Goal: Task Accomplishment & Management: Use online tool/utility

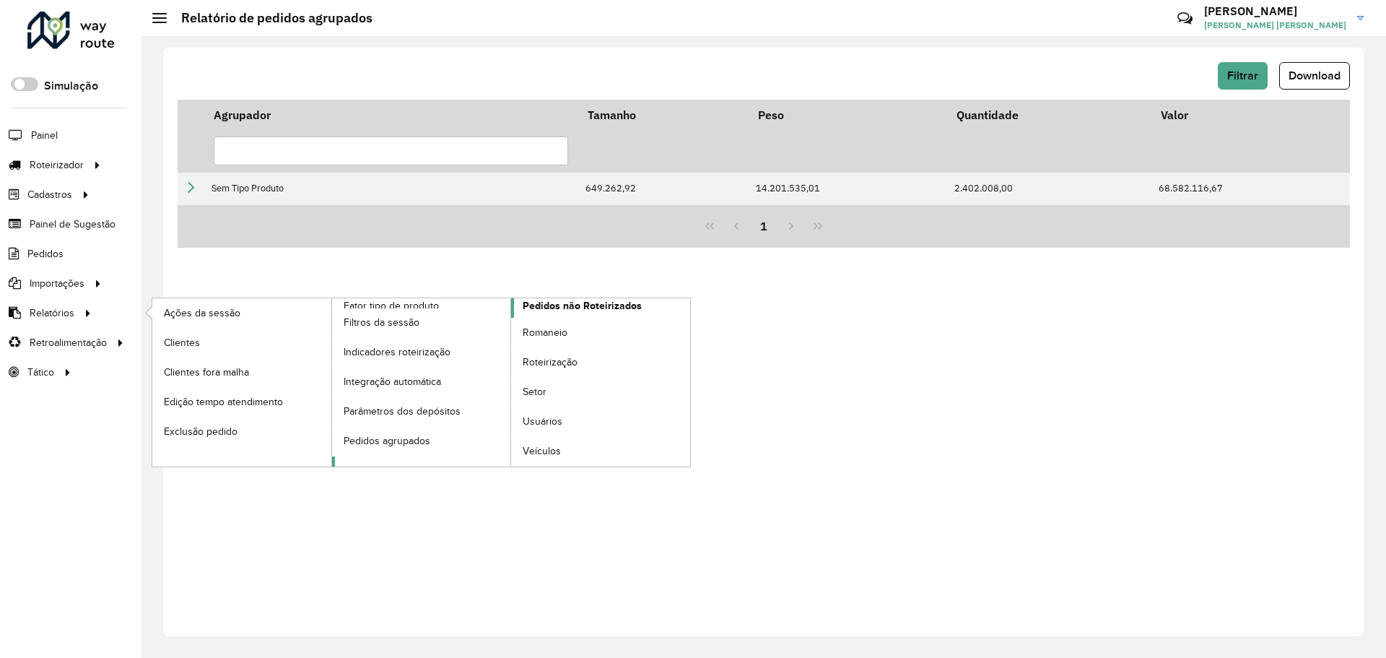
click at [555, 308] on span "Pedidos não Roteirizados" at bounding box center [582, 305] width 119 height 15
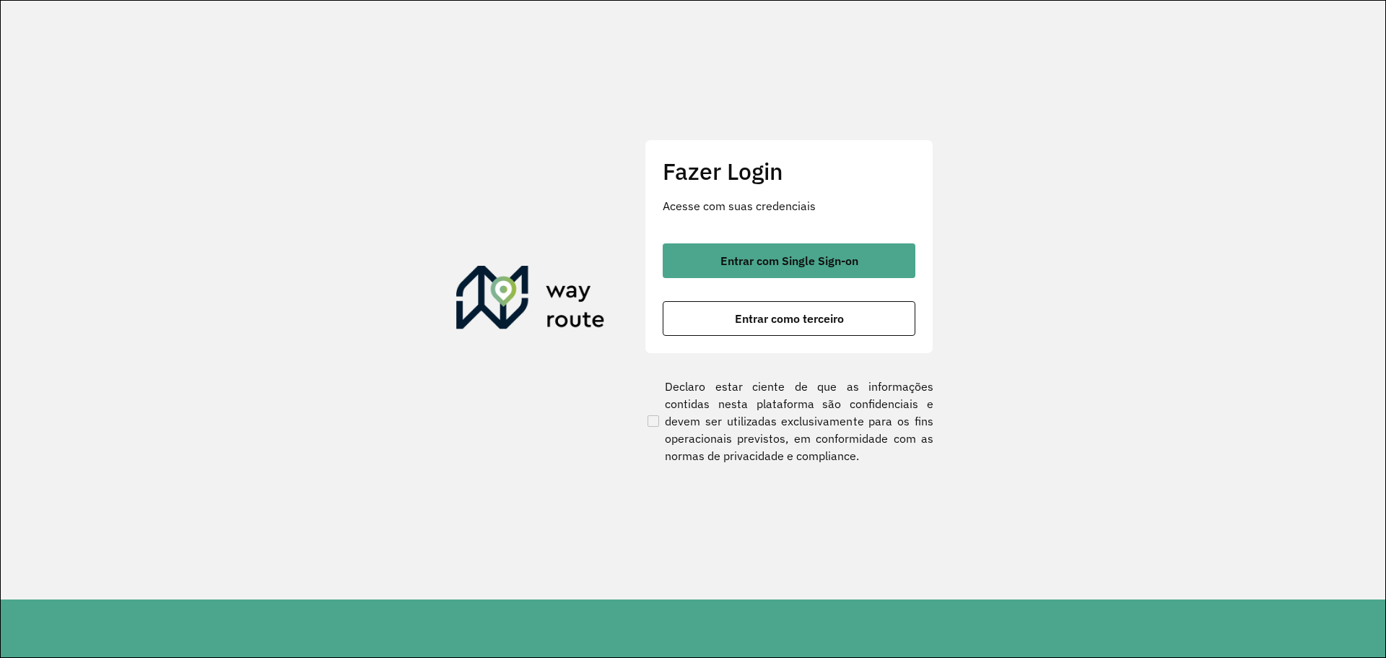
drag, startPoint x: 786, startPoint y: 261, endPoint x: 624, endPoint y: 24, distance: 287.8
click at [786, 261] on span "Entrar com Single Sign-on" at bounding box center [790, 261] width 138 height 12
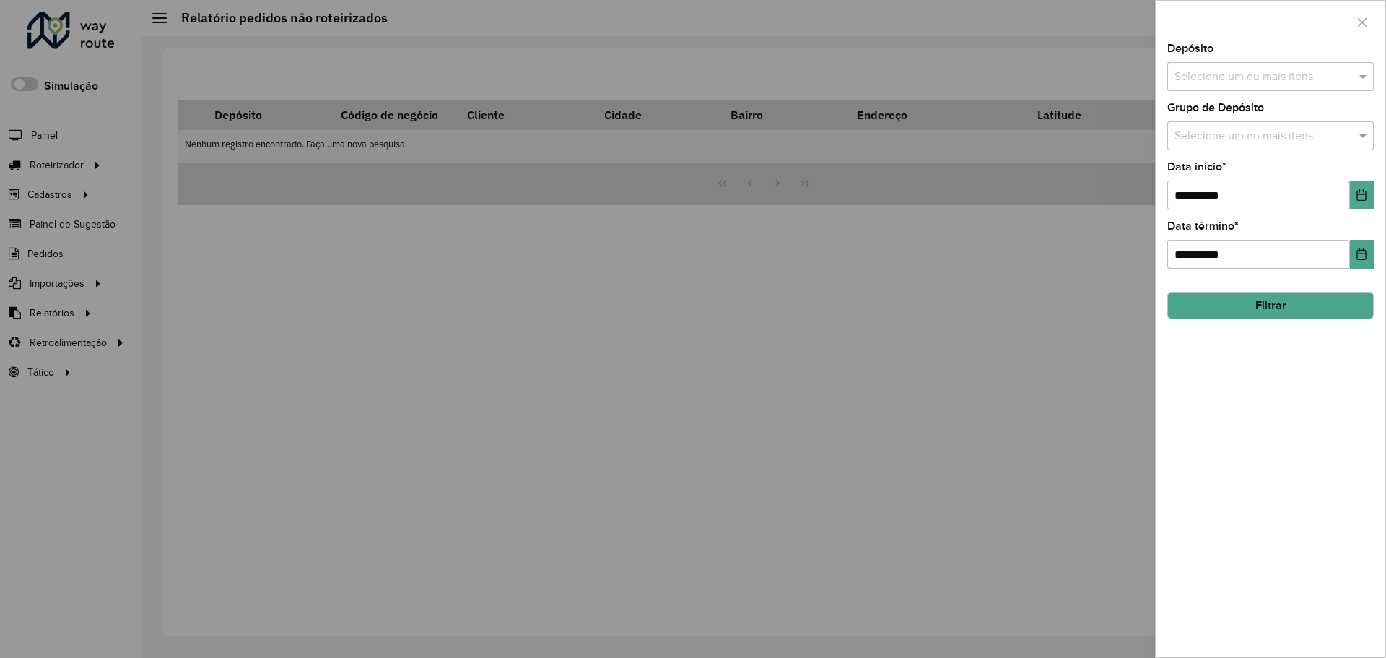
click at [75, 193] on div at bounding box center [693, 329] width 1386 height 658
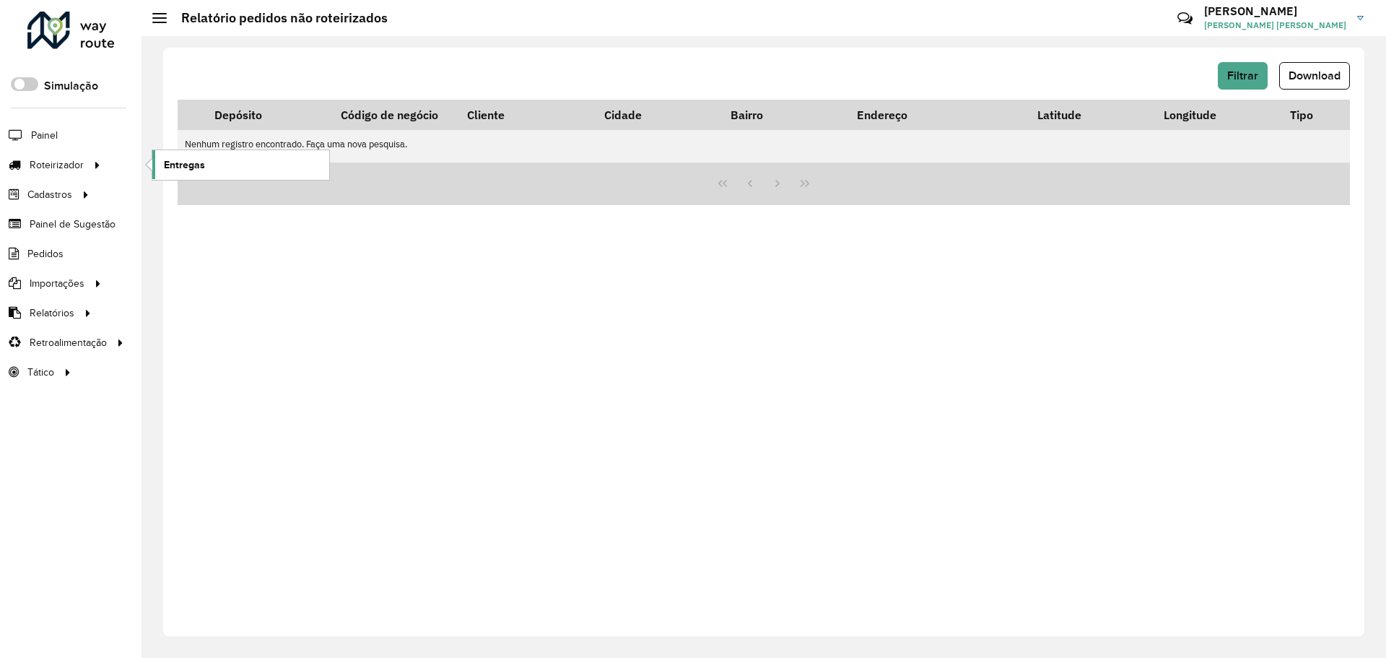
click at [198, 162] on span "Entregas" at bounding box center [184, 164] width 41 height 15
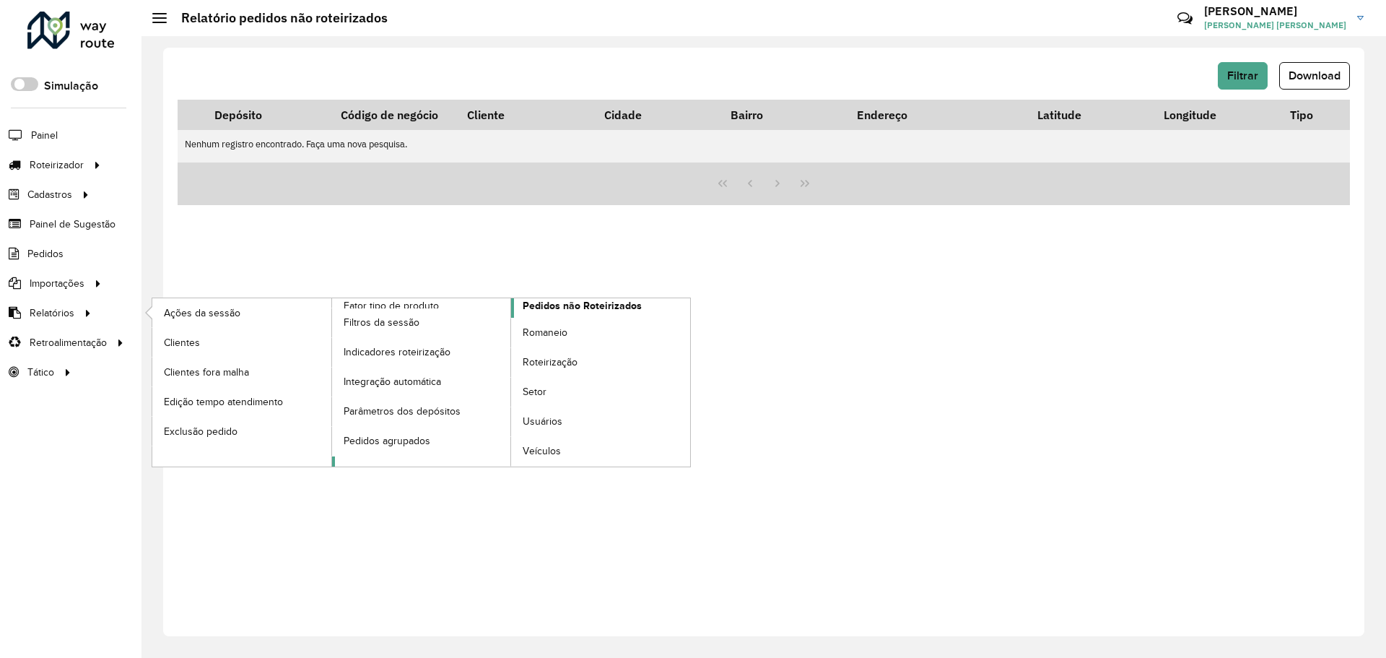
click at [570, 310] on span "Pedidos não Roteirizados" at bounding box center [582, 305] width 119 height 15
click at [580, 310] on span "Pedidos não Roteirizados" at bounding box center [582, 305] width 119 height 15
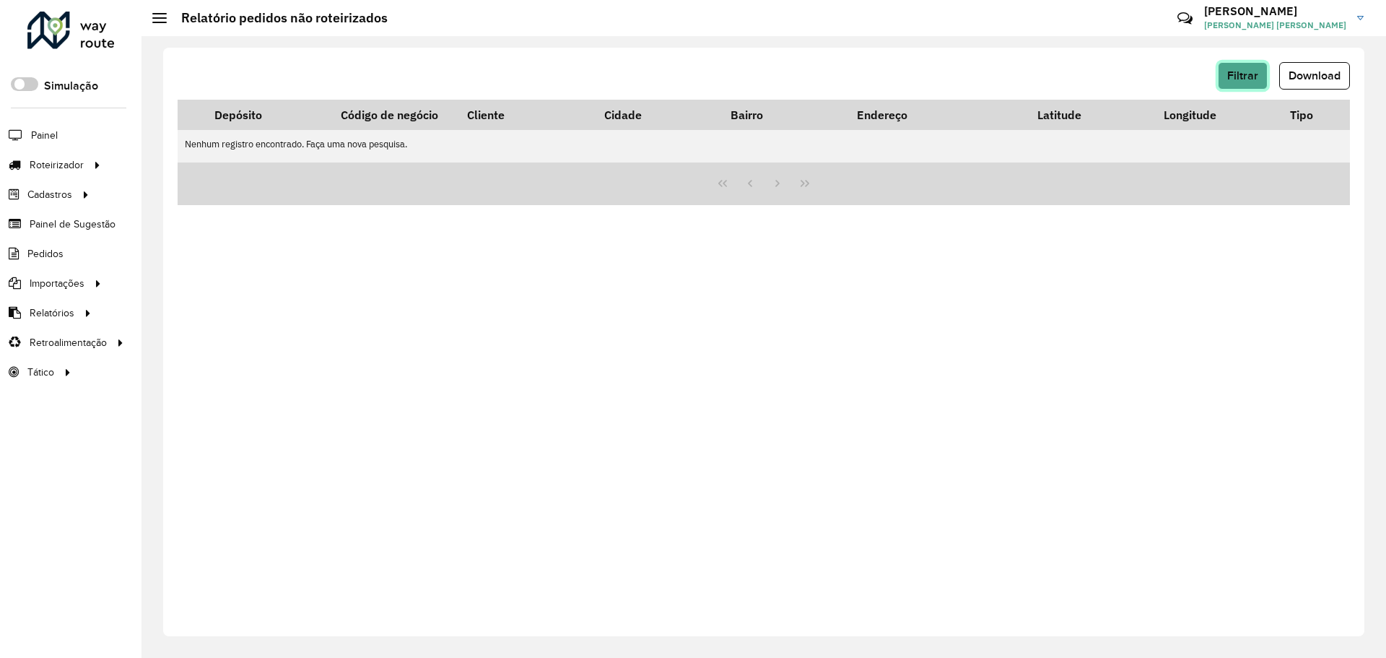
click at [1253, 70] on span "Filtrar" at bounding box center [1242, 75] width 31 height 12
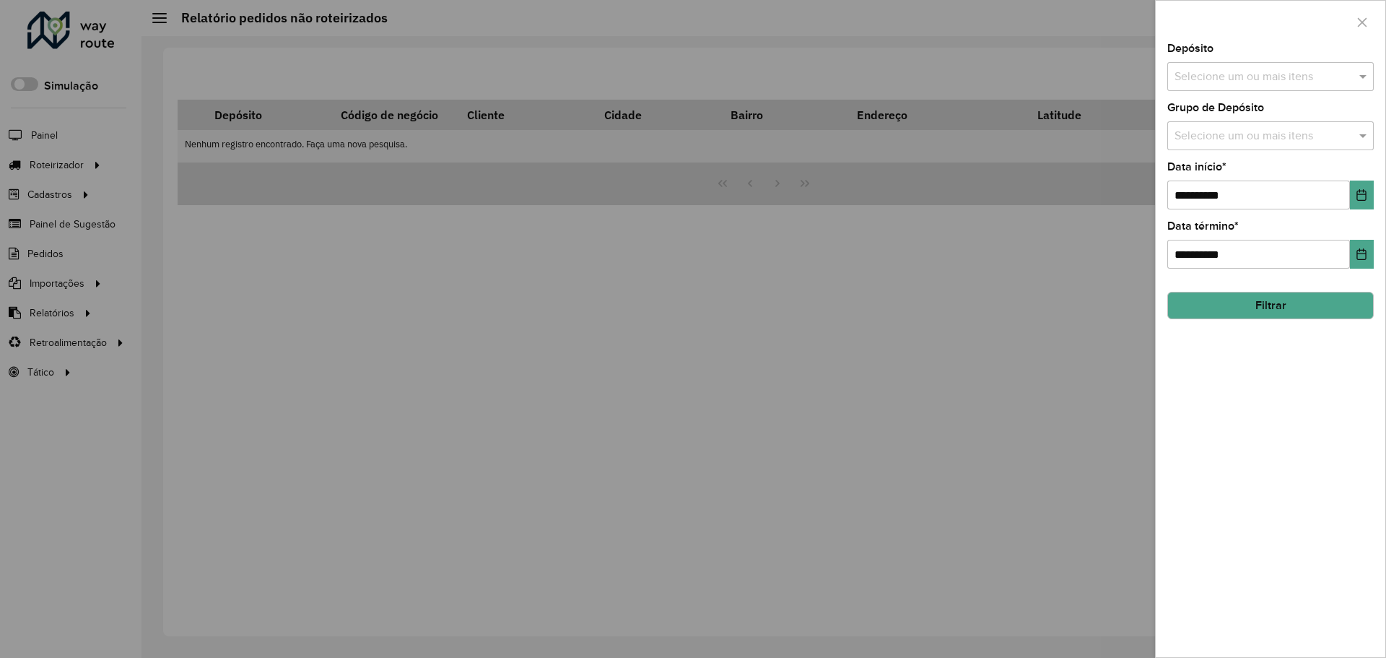
click at [1248, 73] on input "text" at bounding box center [1263, 77] width 185 height 17
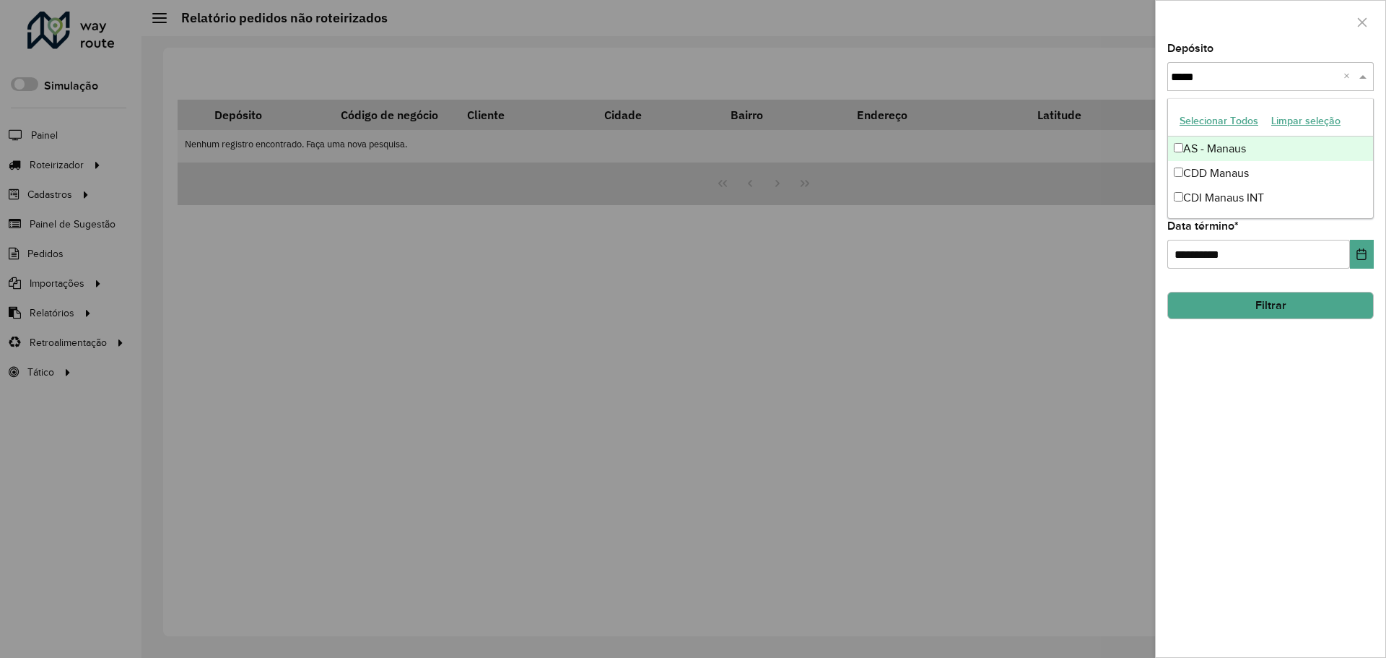
type input "******"
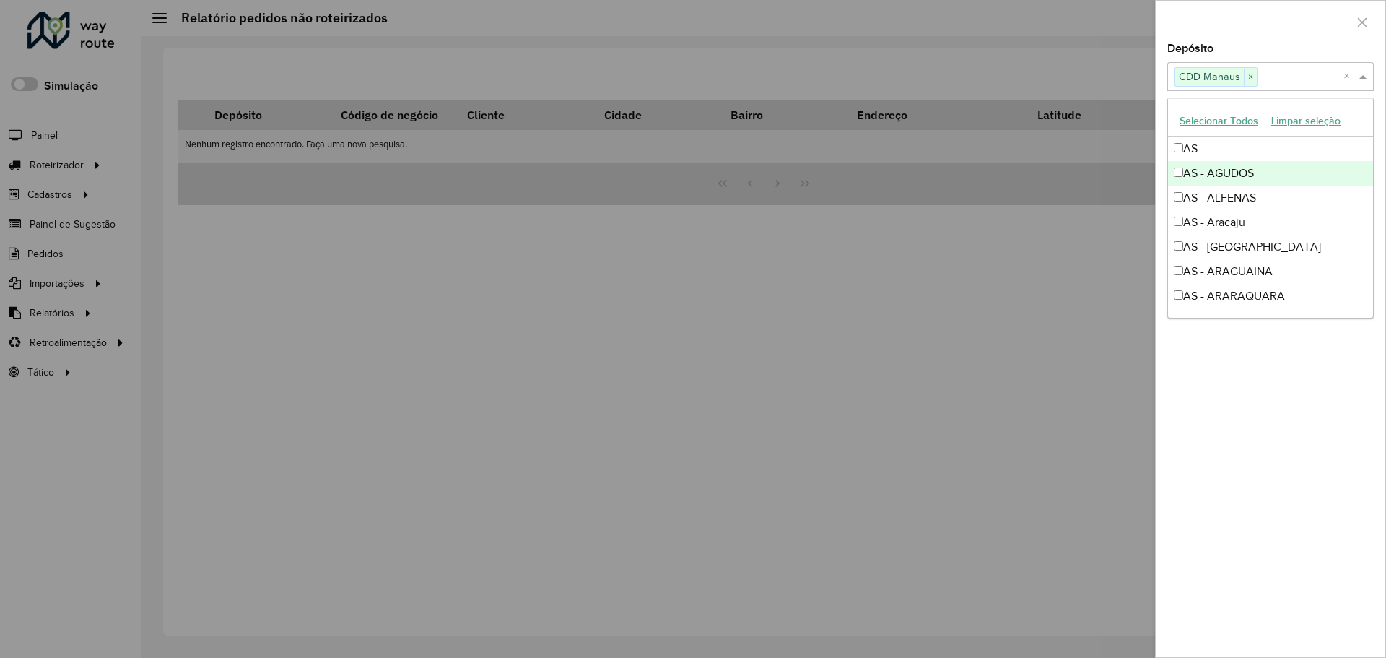
click at [1237, 378] on div "**********" at bounding box center [1271, 350] width 230 height 614
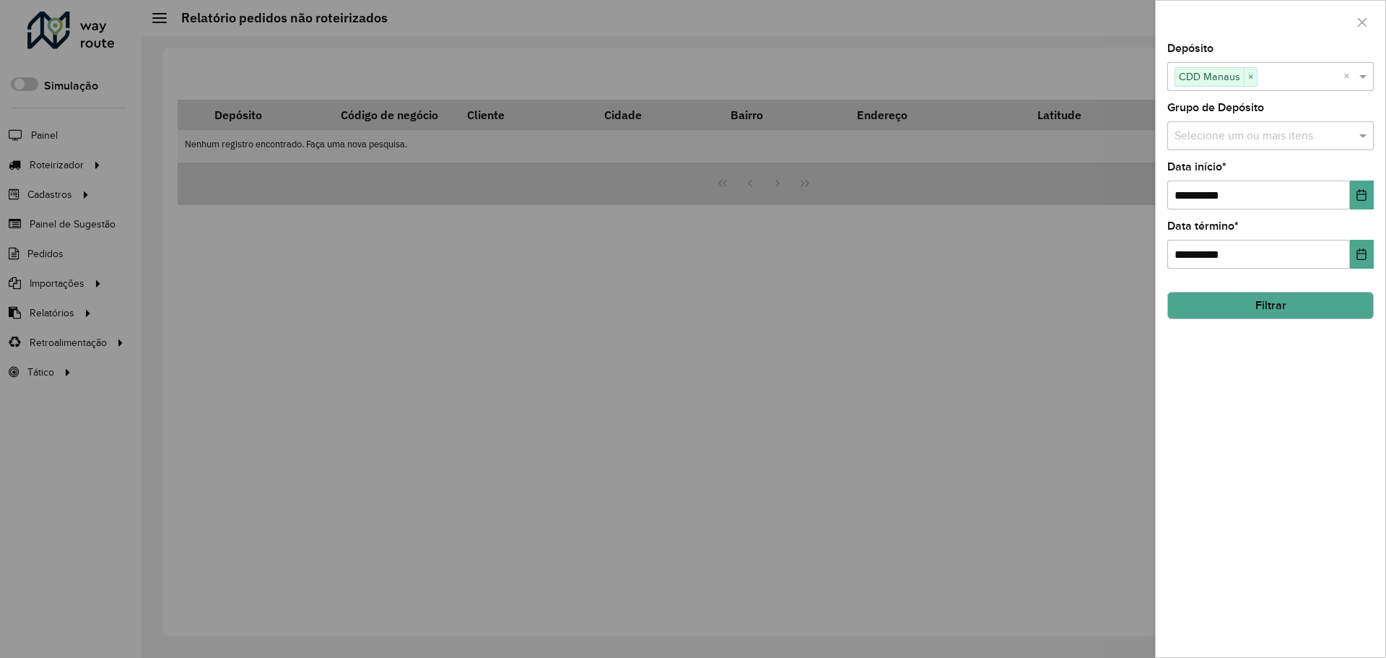
click at [1268, 303] on button "Filtrar" at bounding box center [1270, 305] width 206 height 27
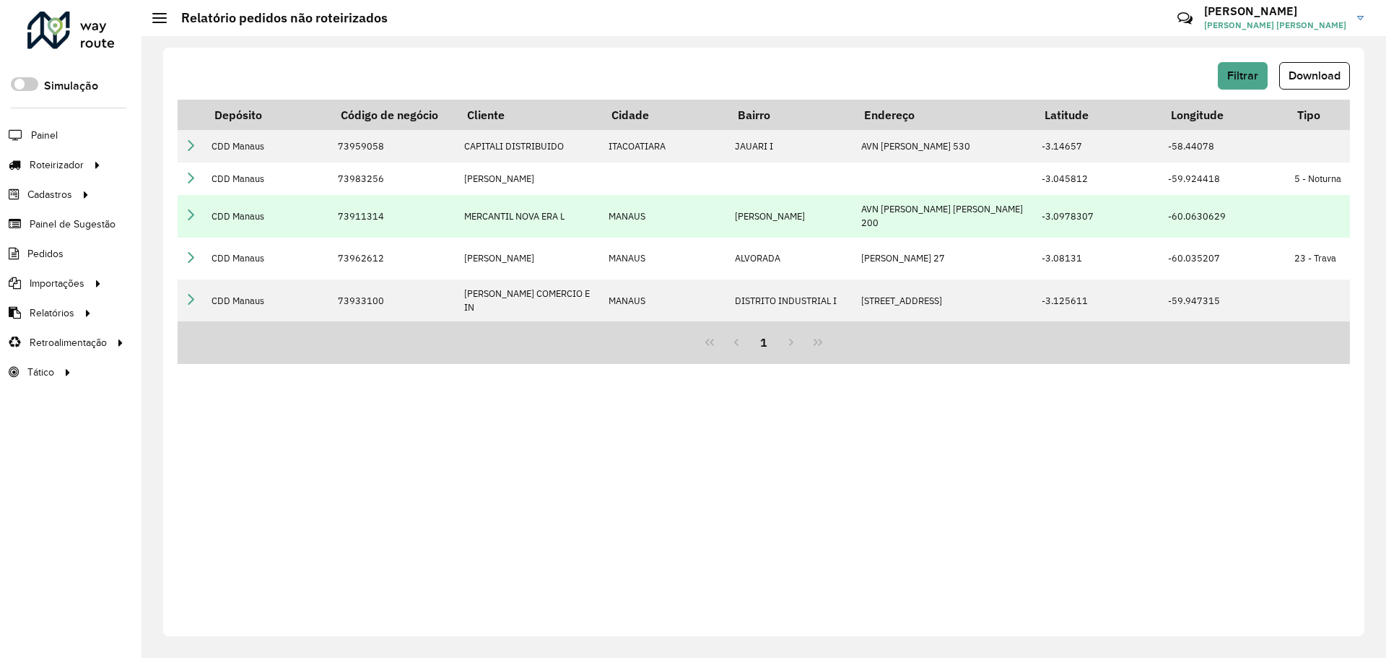
click at [185, 214] on icon at bounding box center [191, 215] width 12 height 12
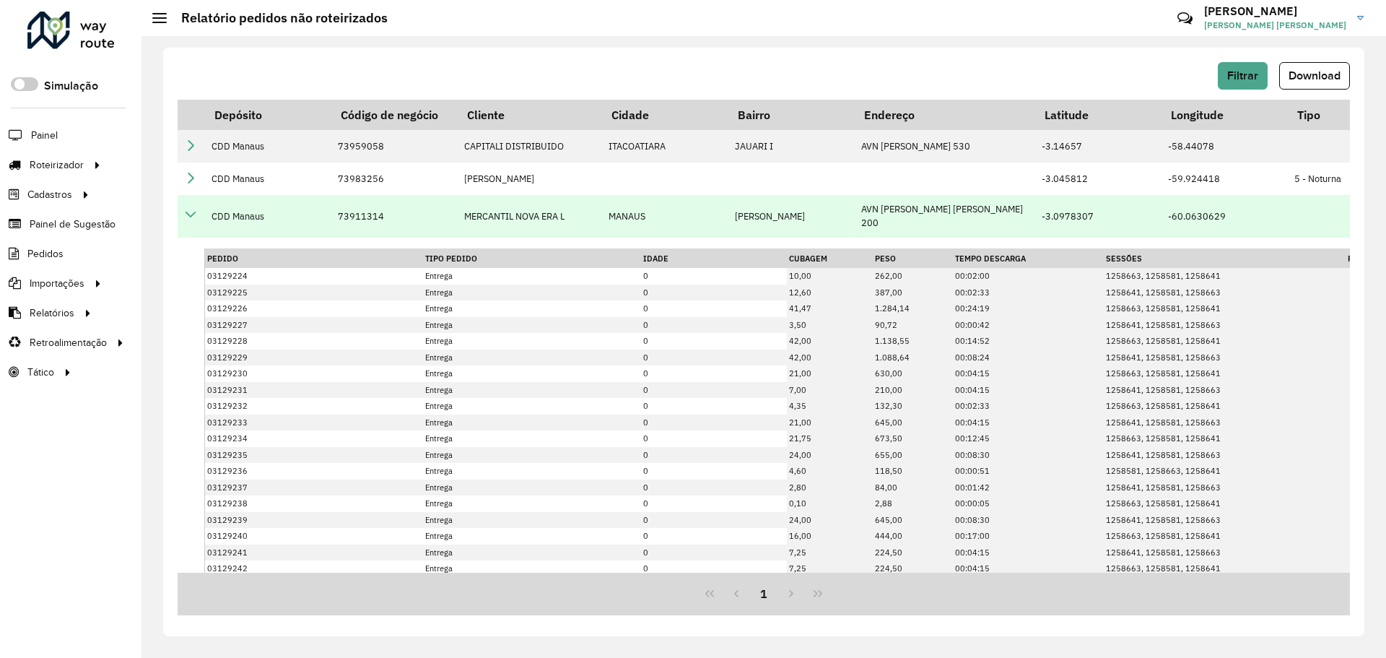
click at [178, 213] on td at bounding box center [191, 216] width 27 height 42
click at [193, 211] on icon at bounding box center [191, 215] width 12 height 12
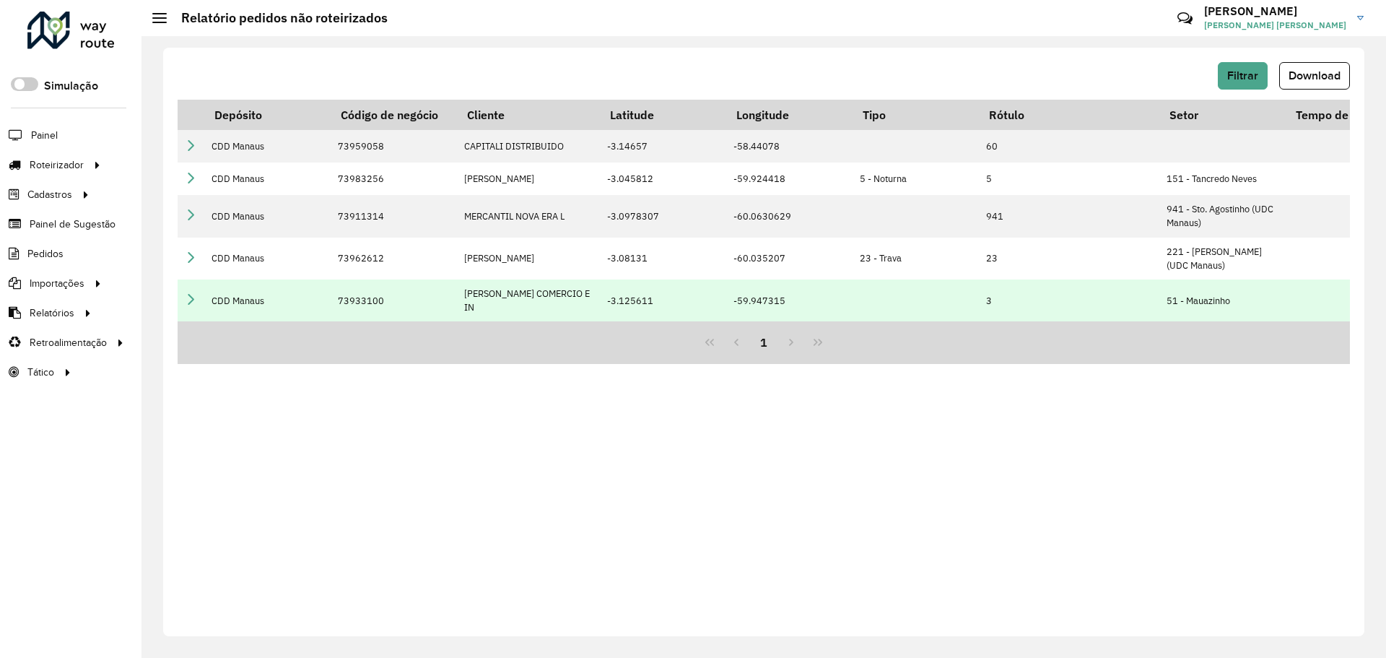
scroll to position [0, 412]
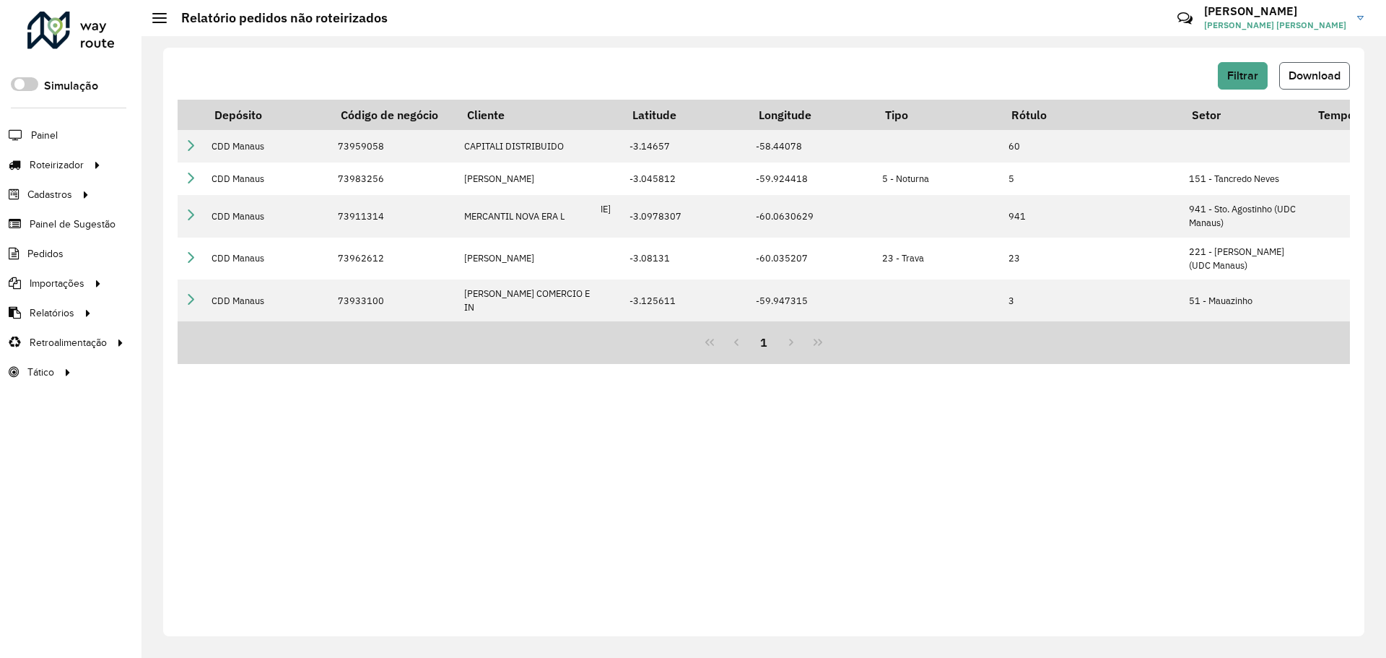
click at [1302, 73] on span "Download" at bounding box center [1315, 75] width 52 height 12
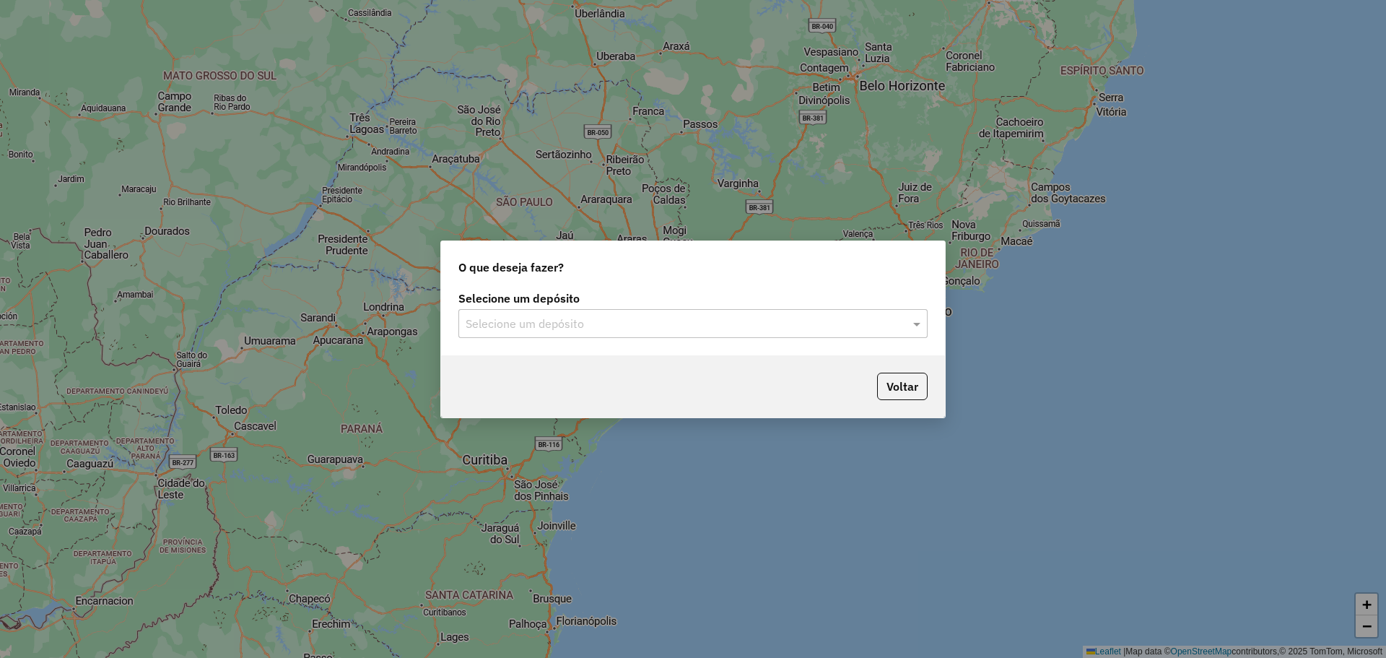
click at [708, 323] on input "text" at bounding box center [679, 324] width 426 height 17
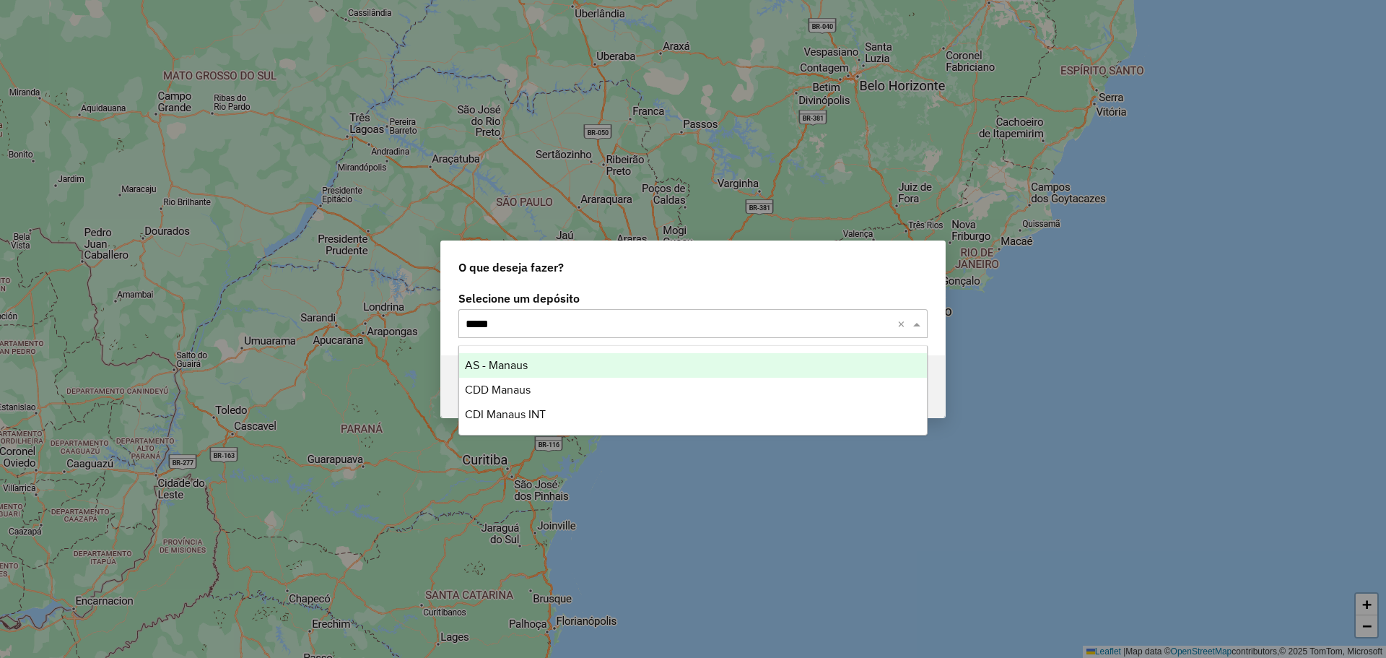
type input "******"
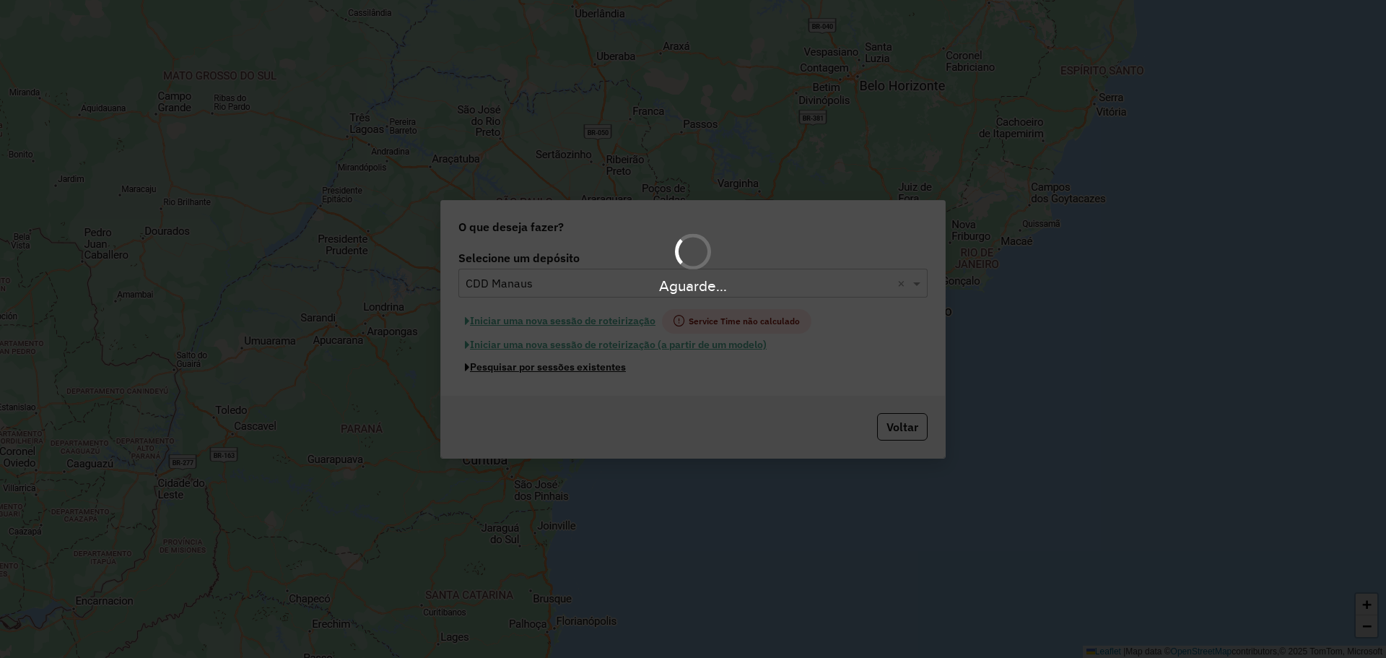
click at [577, 365] on button "Pesquisar por sessões existentes" at bounding box center [545, 367] width 174 height 22
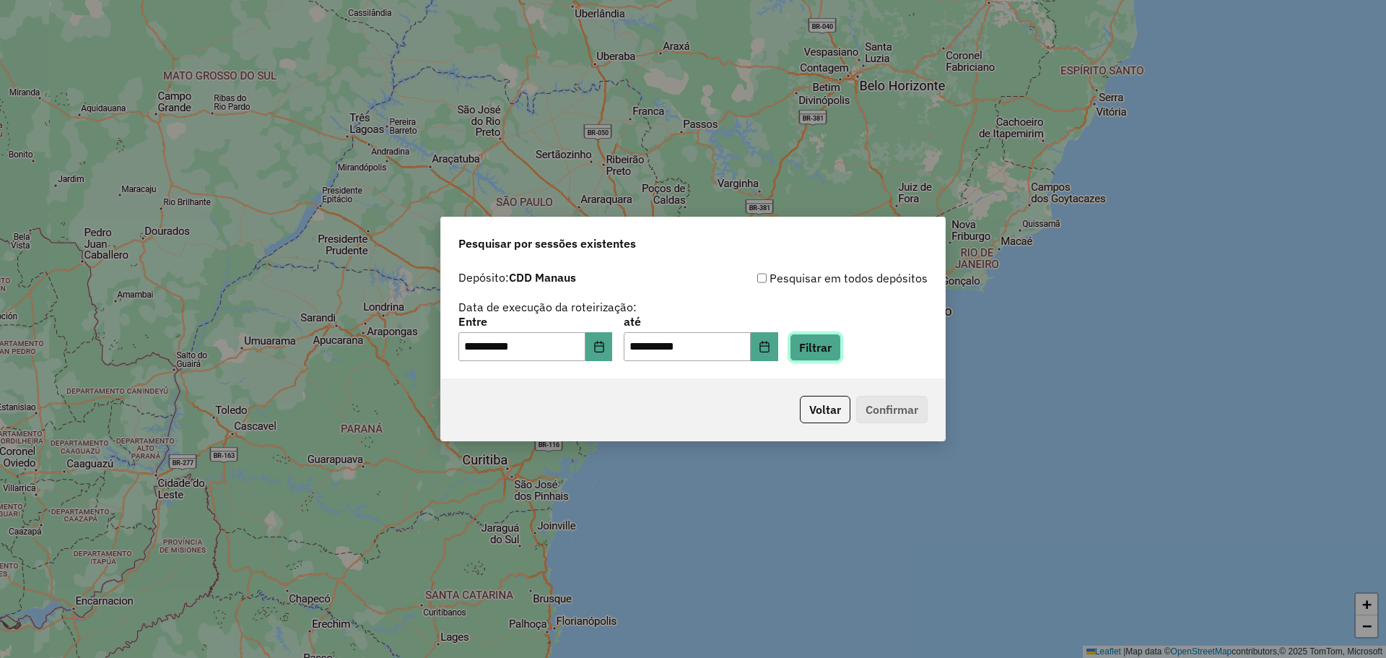
click at [841, 351] on button "Filtrar" at bounding box center [815, 347] width 51 height 27
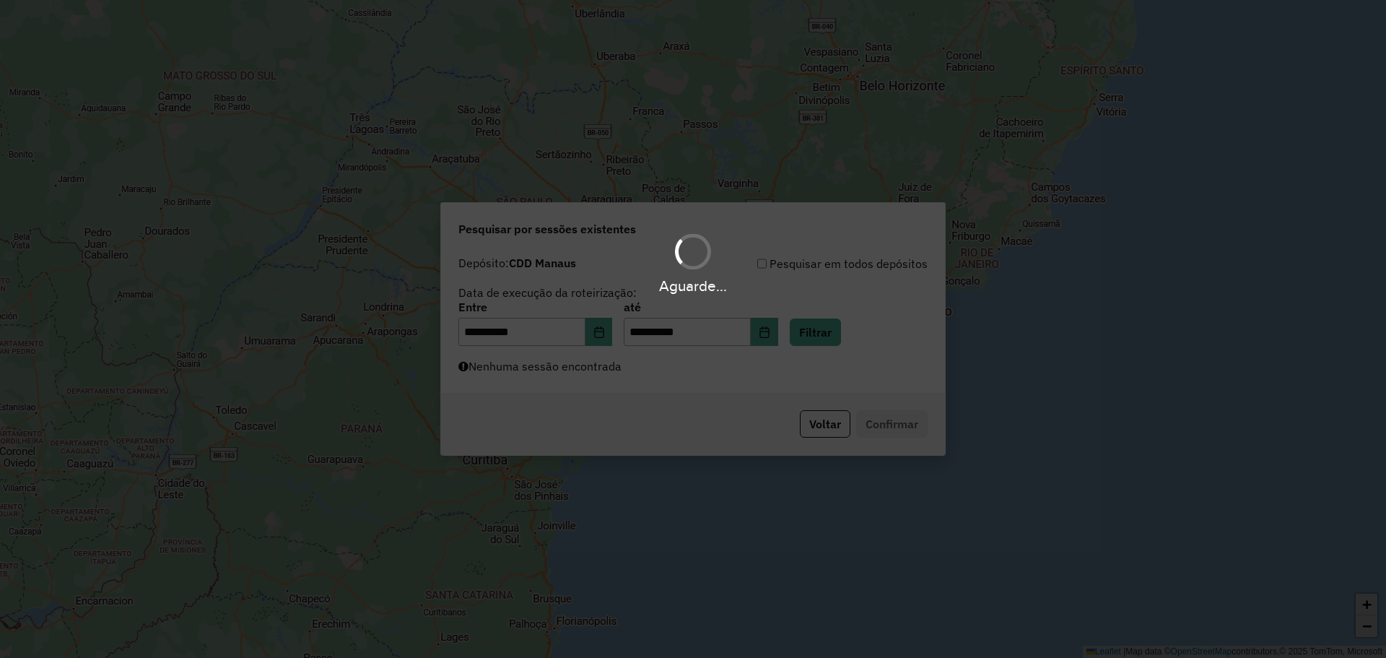
click at [717, 373] on div "Aguarde..." at bounding box center [693, 329] width 1386 height 658
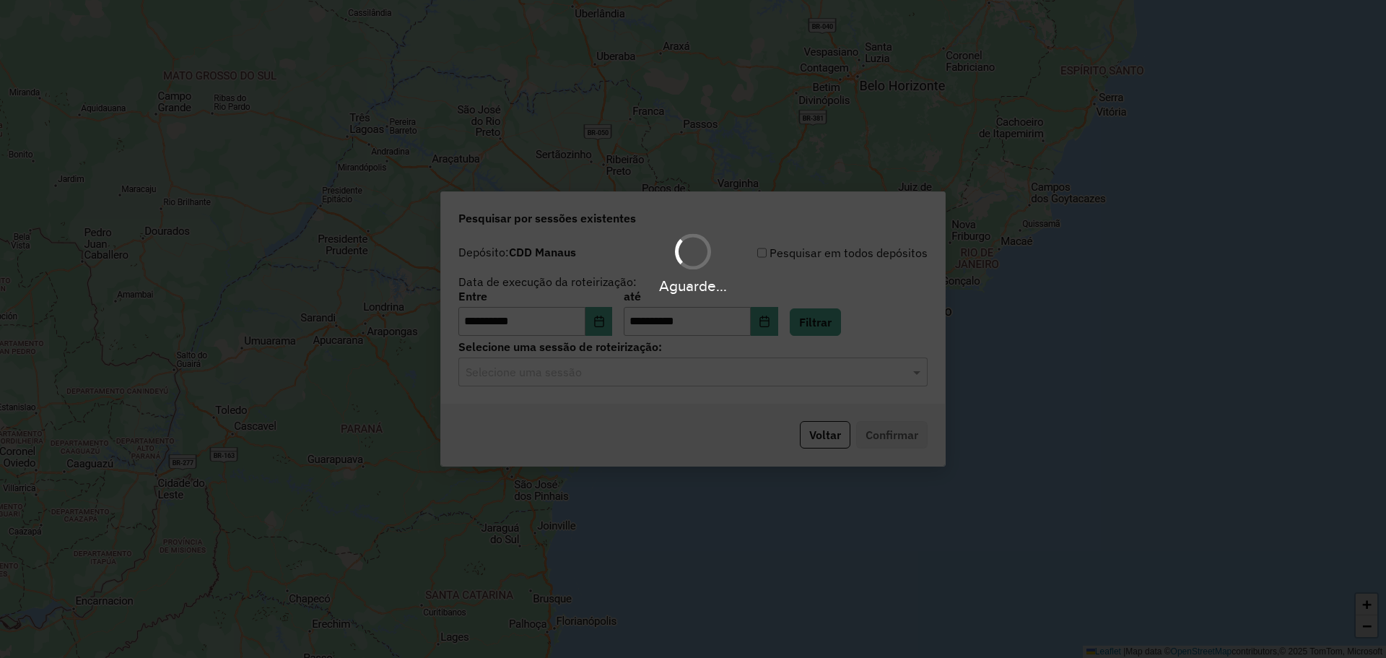
click at [653, 372] on div "Aguarde..." at bounding box center [693, 329] width 1386 height 658
click at [631, 375] on hb-app "**********" at bounding box center [693, 329] width 1386 height 658
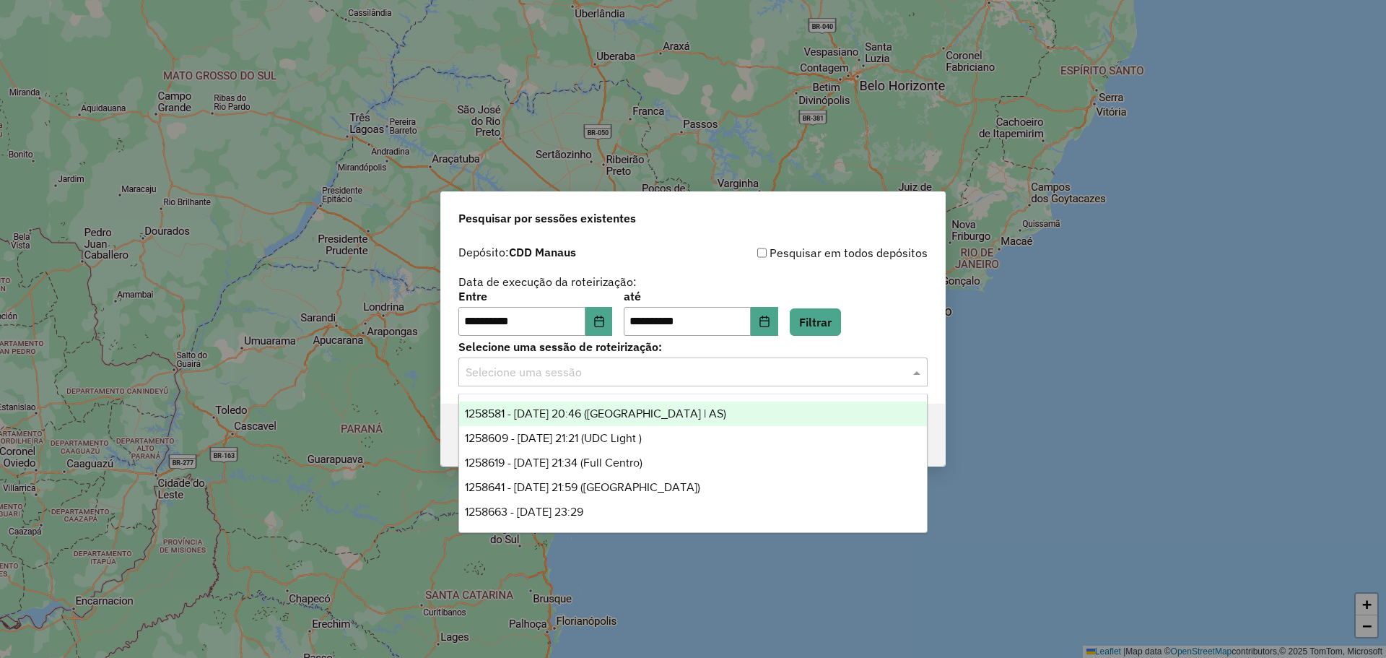
click at [627, 377] on input "text" at bounding box center [679, 372] width 426 height 17
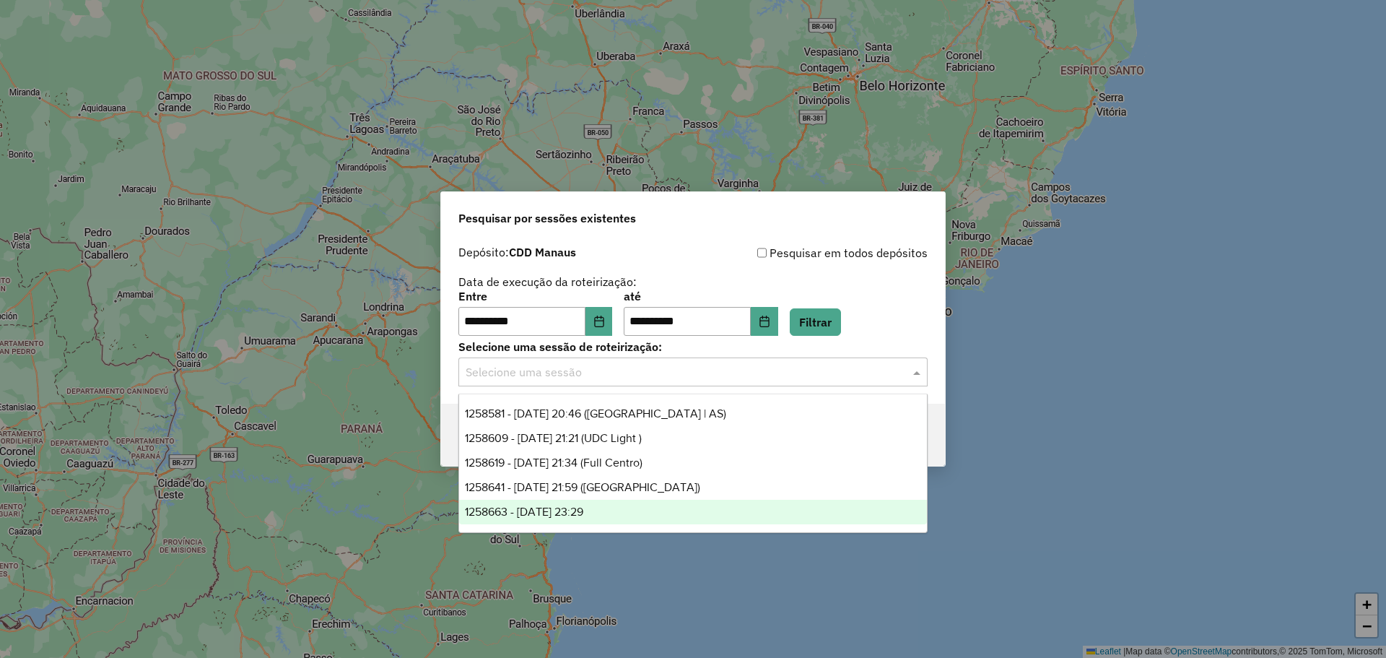
click at [629, 513] on div "1258663 - 03/09/2025 23:29" at bounding box center [693, 512] width 468 height 25
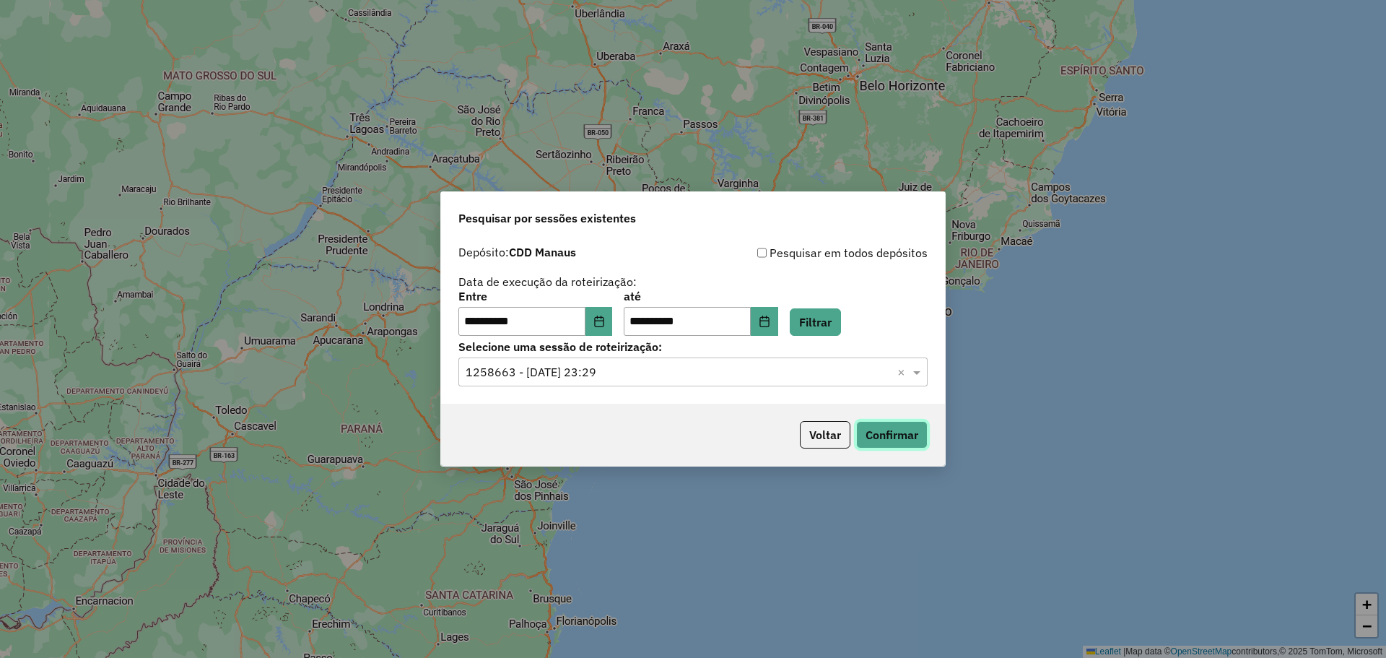
click at [903, 438] on button "Confirmar" at bounding box center [891, 434] width 71 height 27
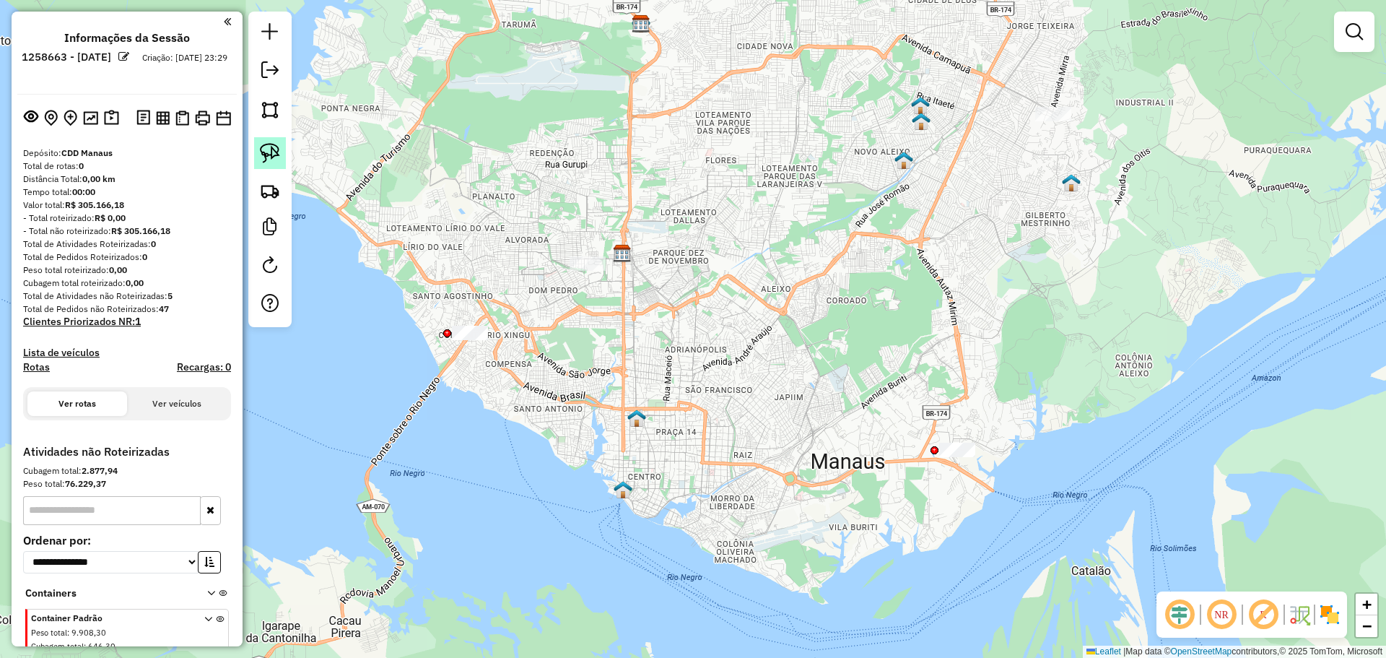
click at [271, 155] on img at bounding box center [270, 153] width 20 height 20
drag, startPoint x: 590, startPoint y: 229, endPoint x: 636, endPoint y: 256, distance: 53.4
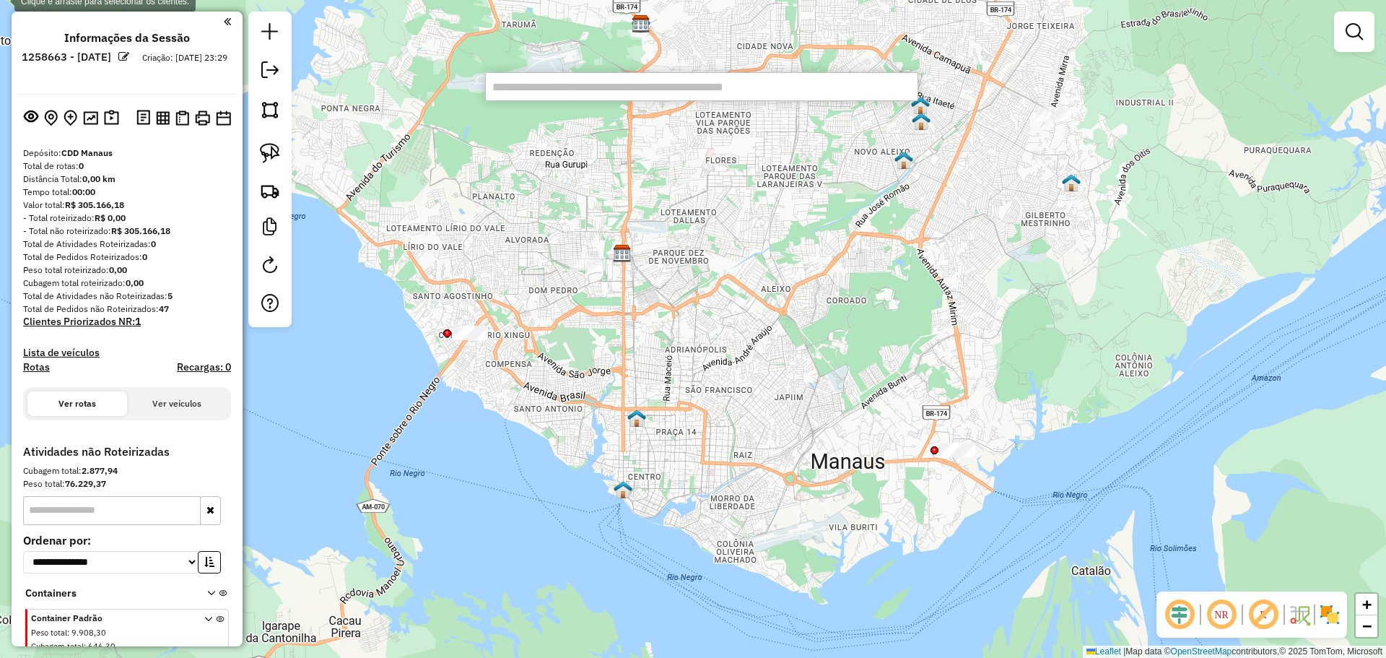
paste input "********"
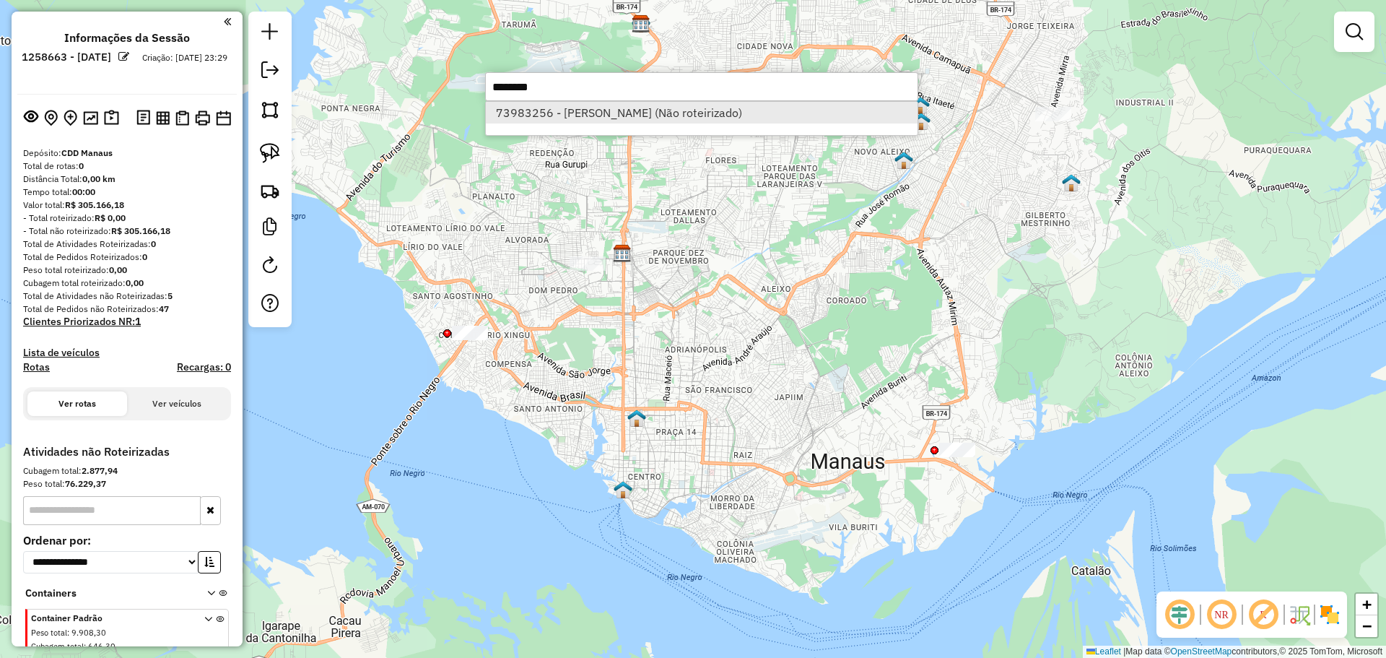
type input "********"
click at [638, 119] on li "73983256 - IONEY P LOPES (Não roteirizado)" at bounding box center [702, 113] width 432 height 22
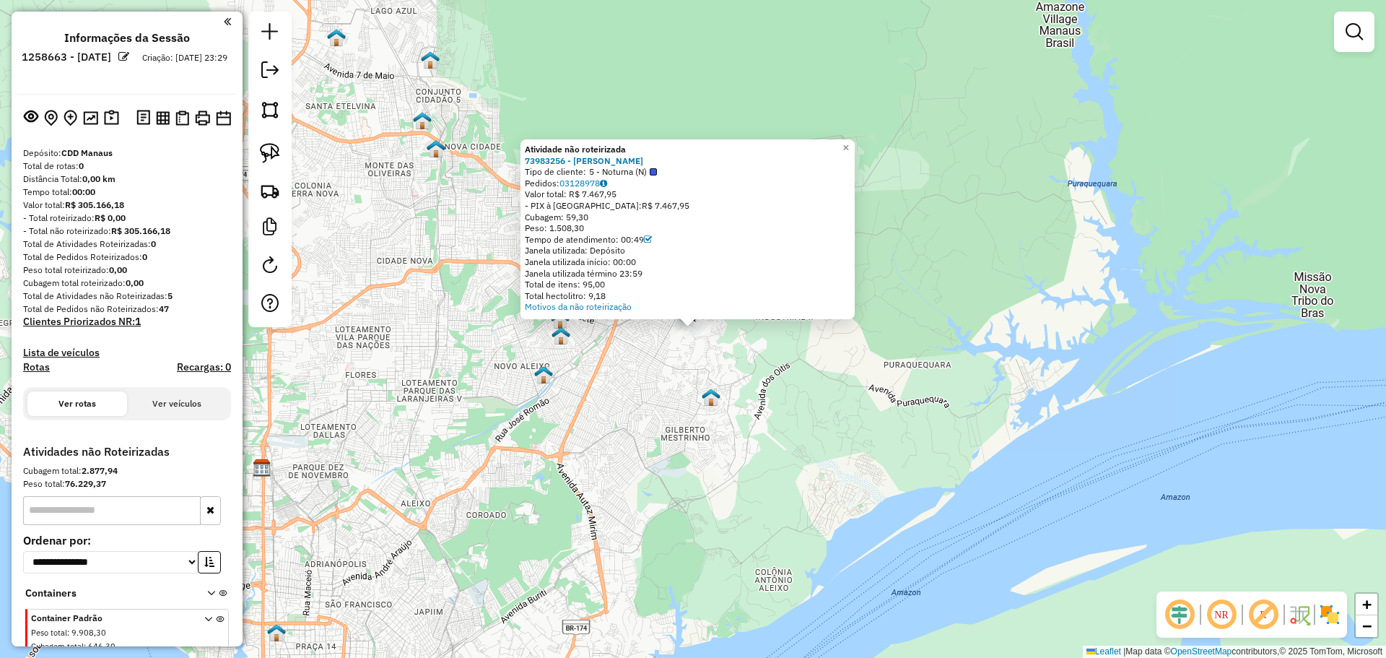
drag, startPoint x: 793, startPoint y: 375, endPoint x: 745, endPoint y: 355, distance: 52.2
click at [793, 375] on div "Atividade não roteirizada 73983256 - IONEY P LOPES Tipo de cliente: 5 - Noturna…" at bounding box center [693, 329] width 1386 height 658
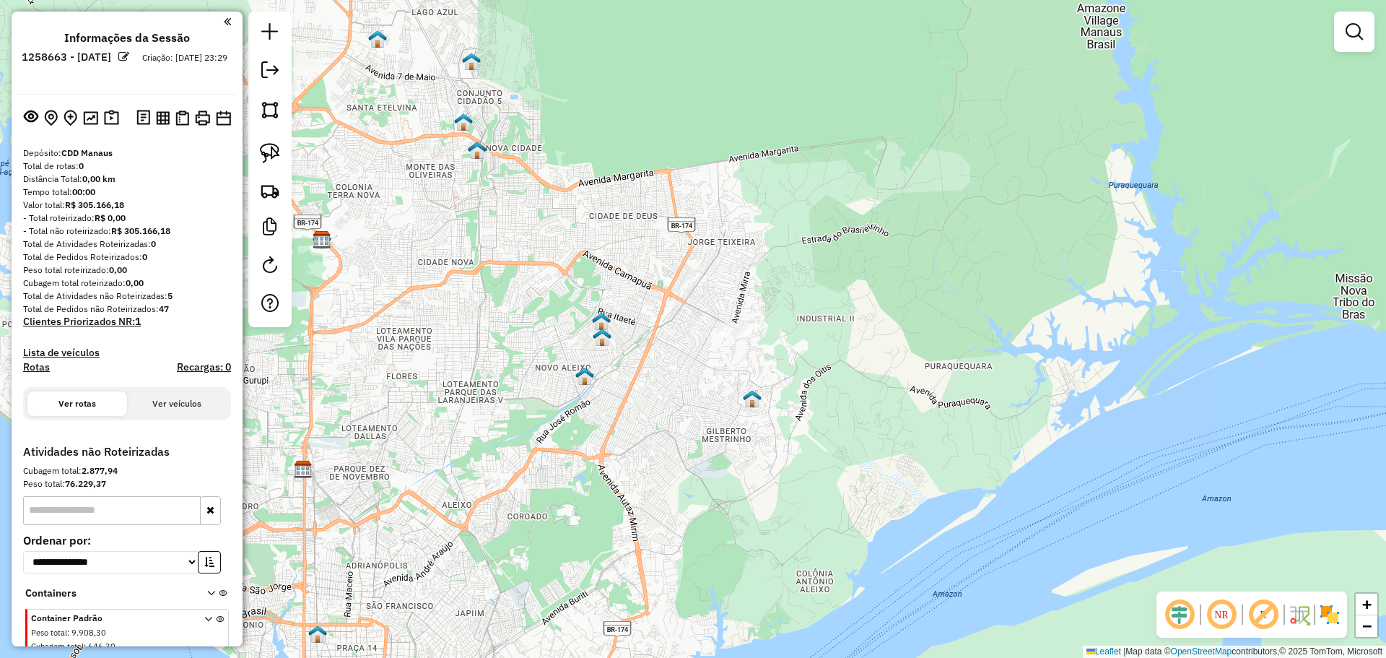
drag, startPoint x: 627, startPoint y: 337, endPoint x: 791, endPoint y: 326, distance: 163.5
click at [791, 326] on div "Janela de atendimento Grade de atendimento Capacidade Transportadoras Veículos …" at bounding box center [693, 329] width 1386 height 658
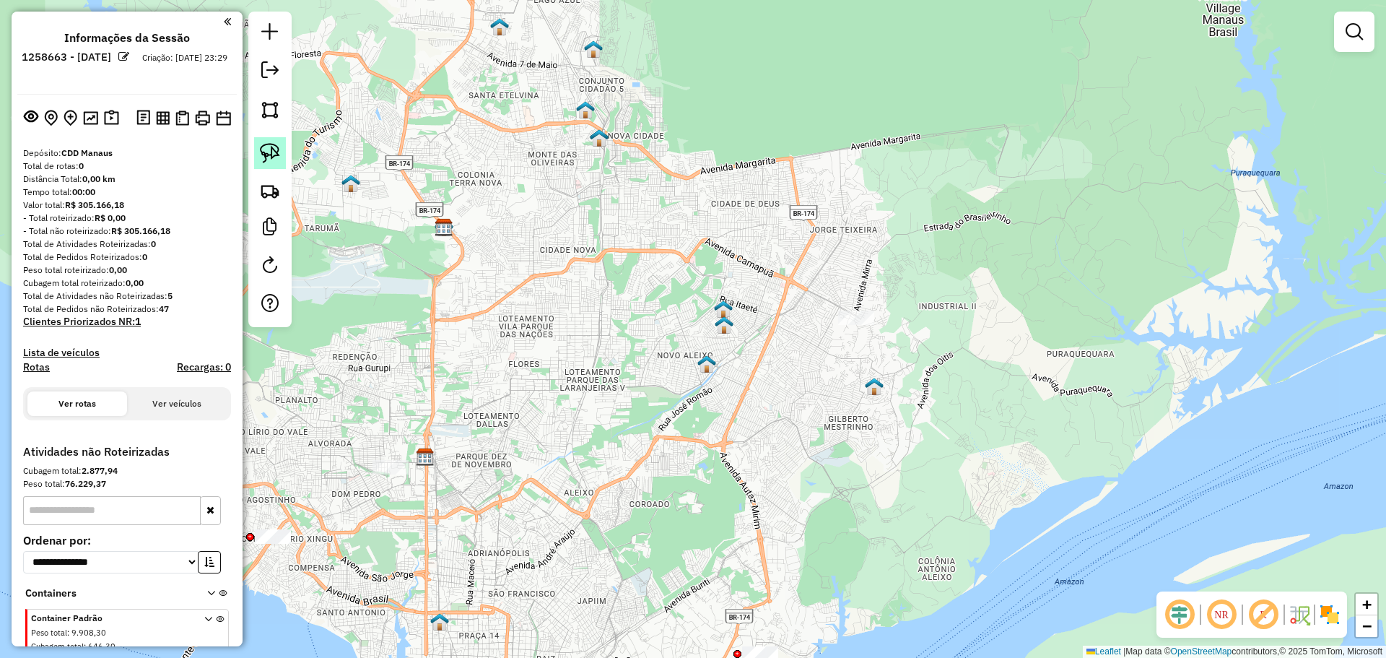
click at [257, 152] on link at bounding box center [270, 153] width 32 height 32
drag, startPoint x: 818, startPoint y: 259, endPoint x: 882, endPoint y: 289, distance: 70.7
click at [280, 151] on link at bounding box center [270, 153] width 32 height 32
drag, startPoint x: 815, startPoint y: 347, endPoint x: 899, endPoint y: 289, distance: 101.7
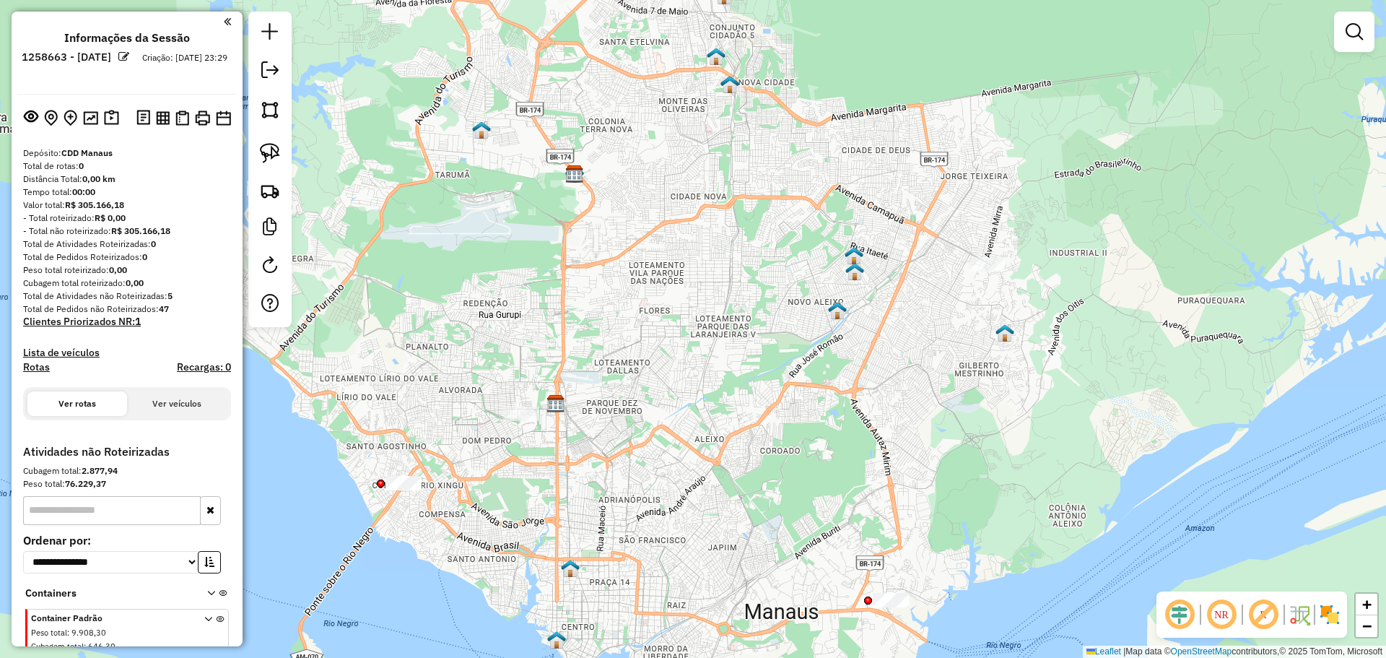
drag, startPoint x: 365, startPoint y: 377, endPoint x: 449, endPoint y: 271, distance: 134.6
click at [498, 309] on div "Janela de atendimento Grade de atendimento Capacidade Transportadoras Veículos …" at bounding box center [693, 329] width 1386 height 658
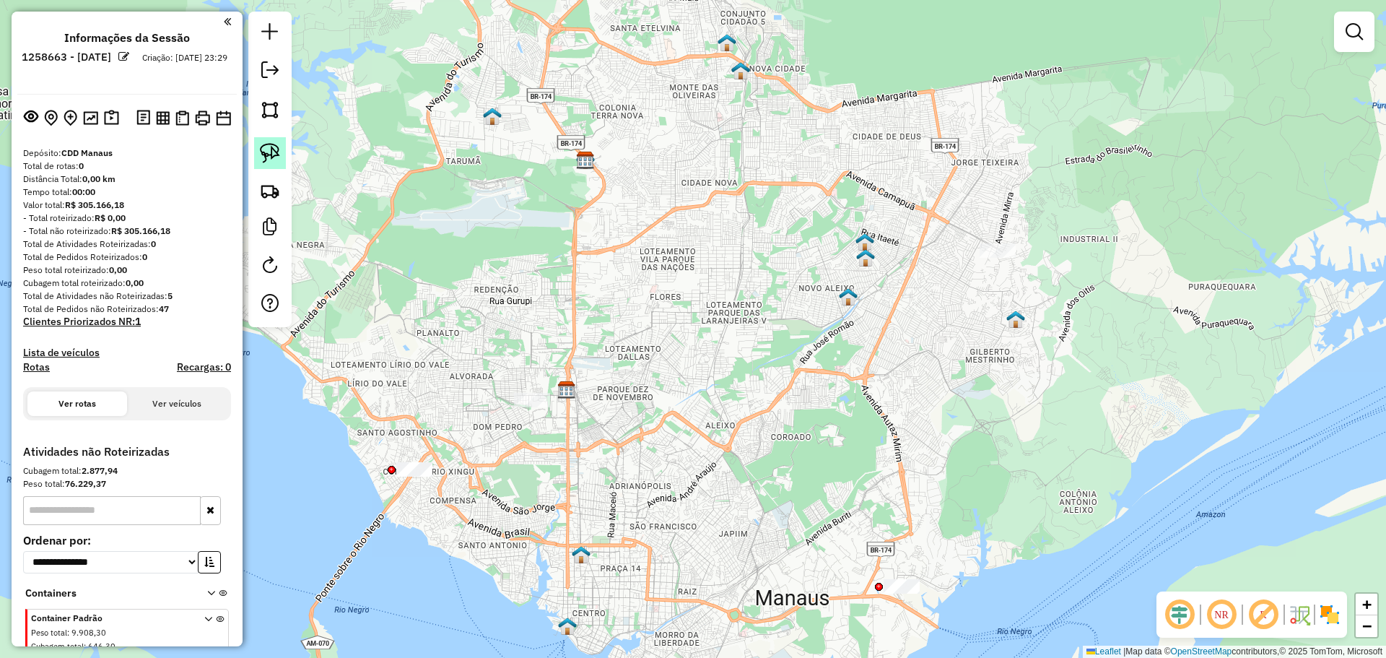
click at [276, 156] on img at bounding box center [270, 153] width 20 height 20
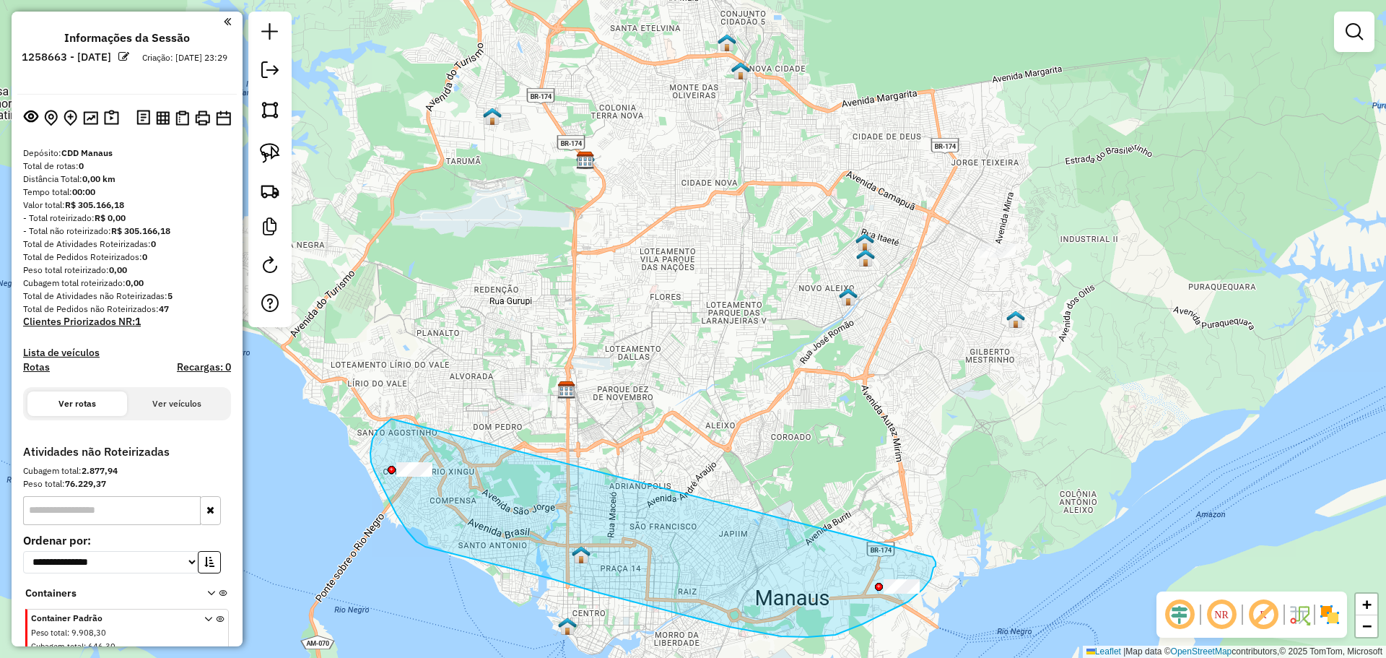
drag, startPoint x: 378, startPoint y: 430, endPoint x: 931, endPoint y: 557, distance: 568.0
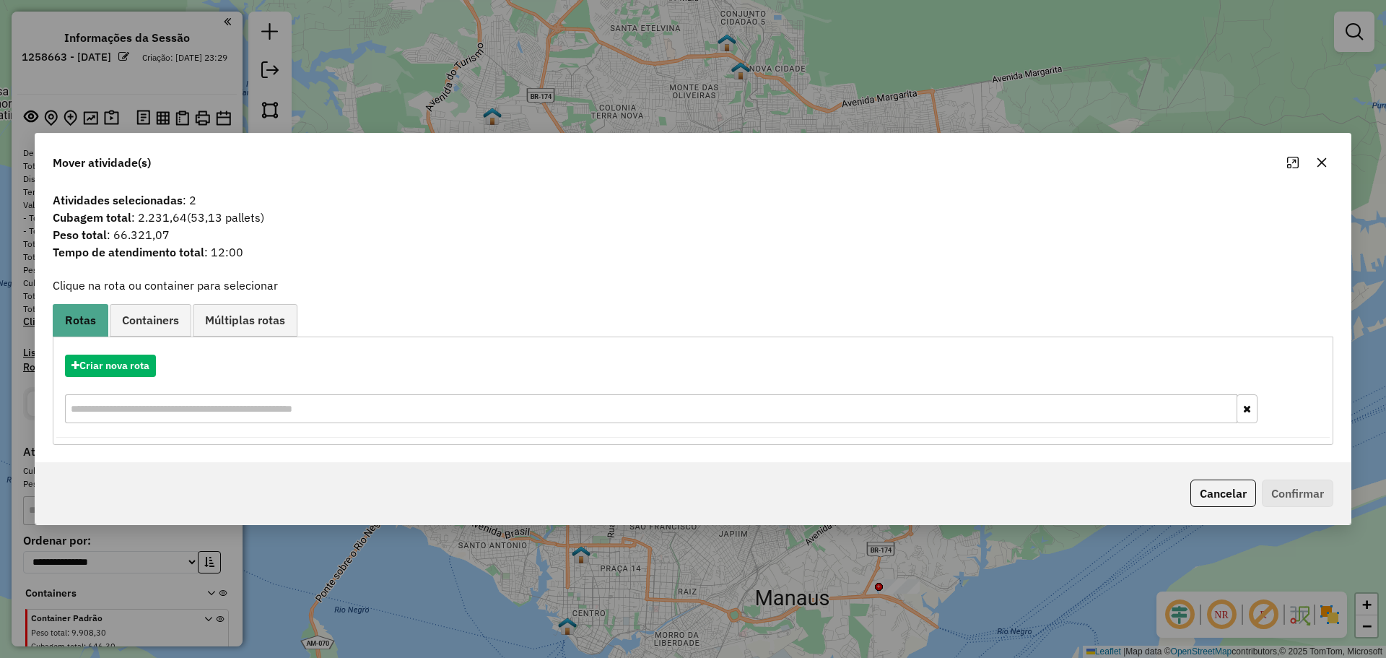
drag, startPoint x: 139, startPoint y: 218, endPoint x: 187, endPoint y: 213, distance: 47.9
click at [187, 213] on span "Cubagem total : 2.231,64 (53,13 pallets)" at bounding box center [693, 217] width 1298 height 17
copy span "2.231,64"
click at [557, 59] on div "Mover atividade(s) Atividades selecionadas : 2 Cubagem total : 2.231,64 (53,13 …" at bounding box center [693, 329] width 1386 height 658
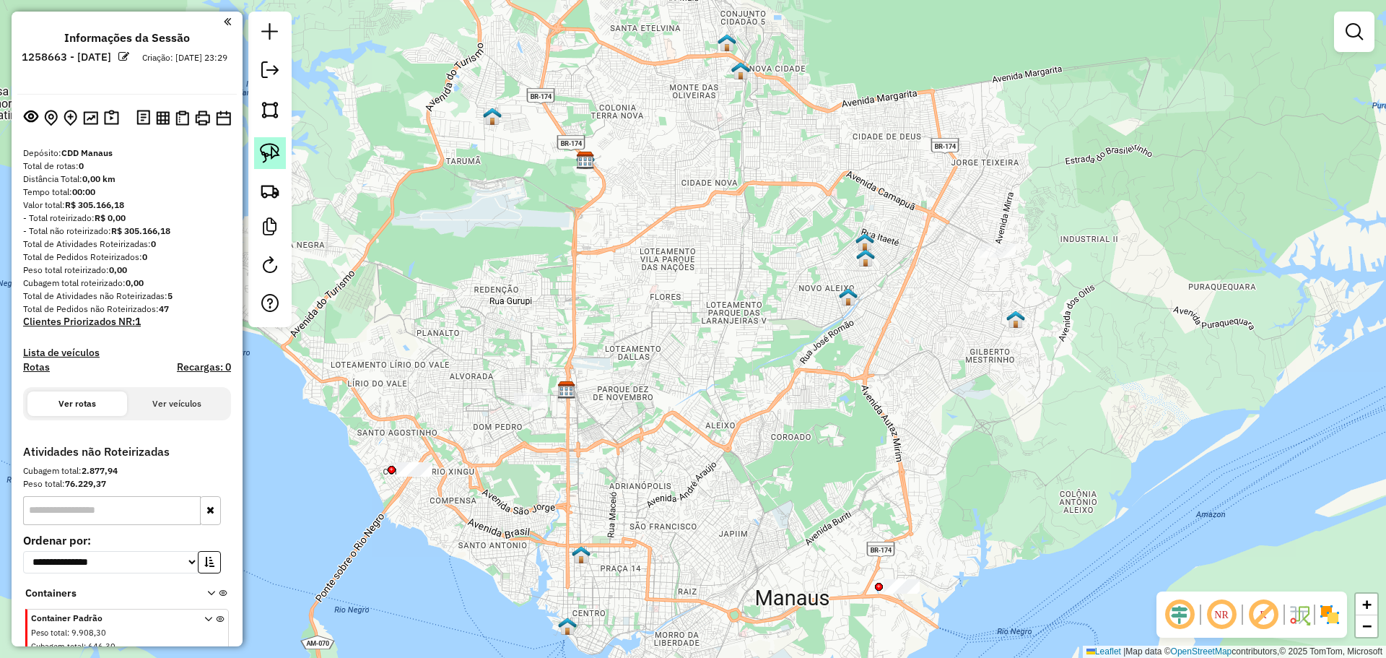
click at [271, 141] on link at bounding box center [270, 153] width 32 height 32
drag, startPoint x: 508, startPoint y: 348, endPoint x: 585, endPoint y: 376, distance: 82.2
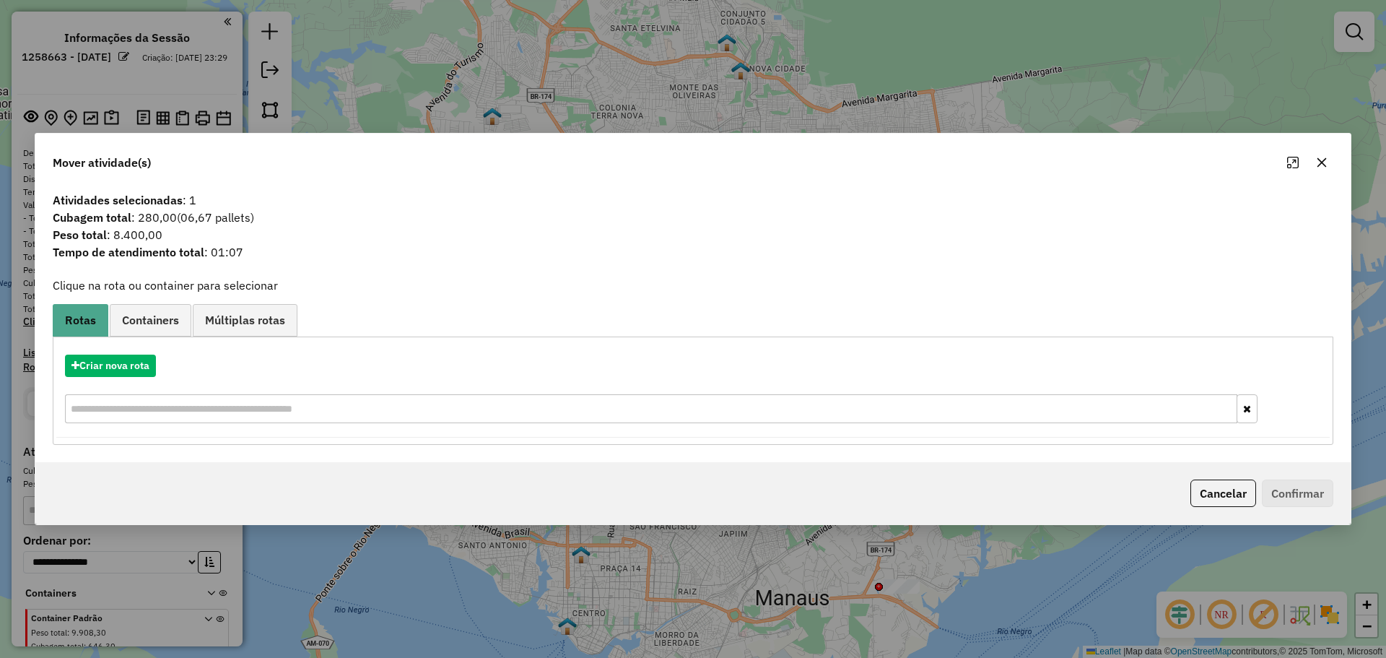
click at [157, 214] on span "Cubagem total : 280,00 (06,67 pallets)" at bounding box center [693, 217] width 1298 height 17
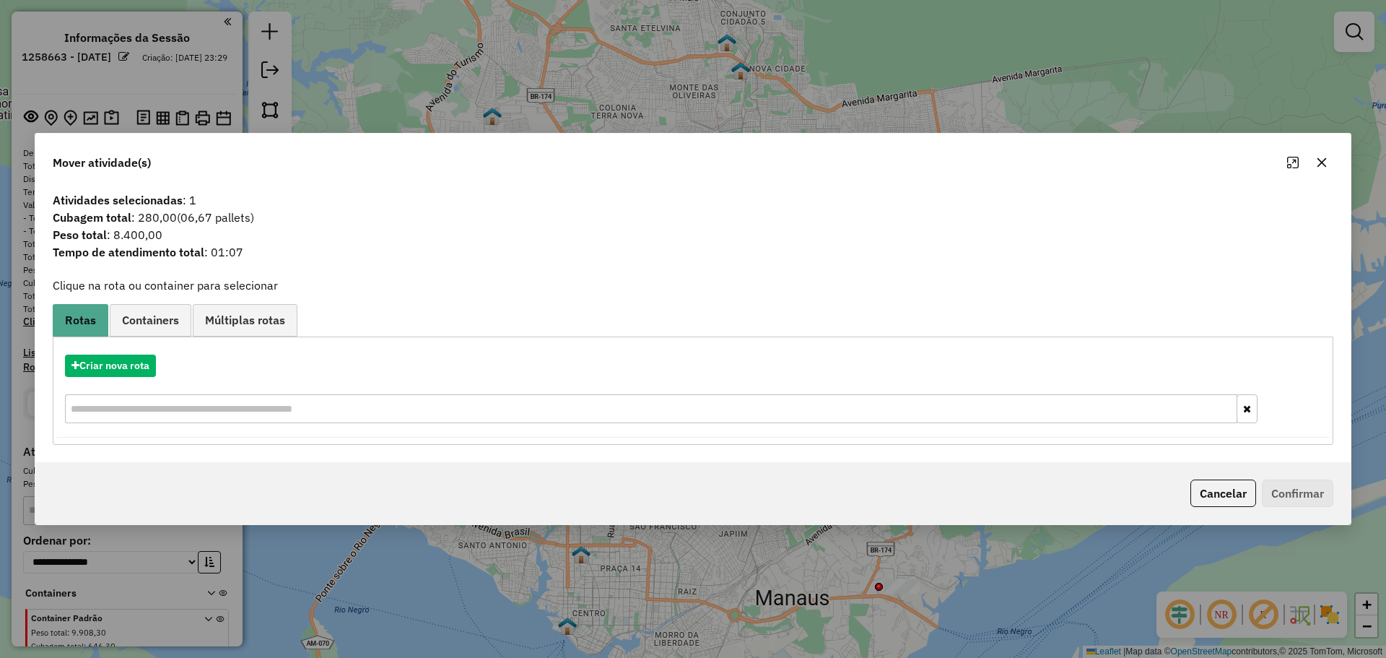
click at [160, 227] on span "Peso total : 8.400,00" at bounding box center [693, 234] width 1298 height 17
click at [153, 219] on span "Cubagem total : 280,00 (06,67 pallets)" at bounding box center [693, 217] width 1298 height 17
copy span "280,00"
click at [924, 140] on div "Mover atividade(s)" at bounding box center [692, 160] width 1315 height 52
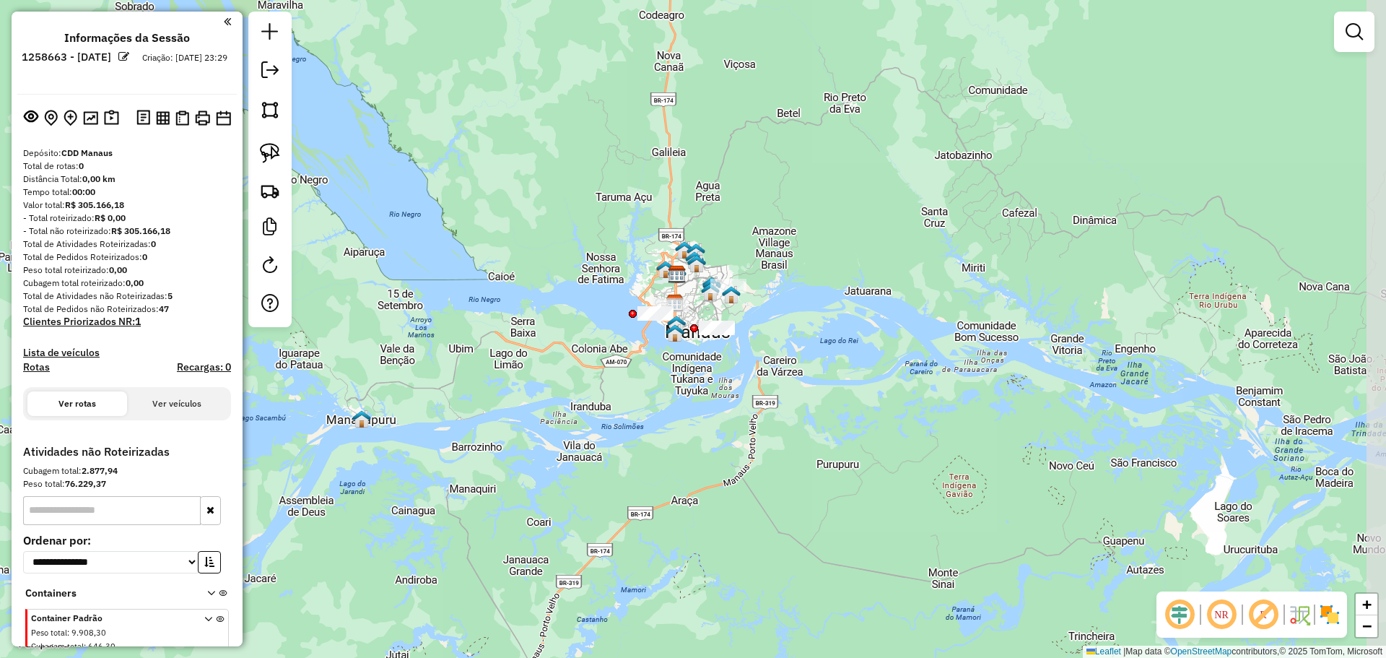
drag, startPoint x: 965, startPoint y: 277, endPoint x: 527, endPoint y: 523, distance: 502.0
click at [531, 516] on div "Janela de atendimento Grade de atendimento Capacidade Transportadoras Veículos …" at bounding box center [693, 329] width 1386 height 658
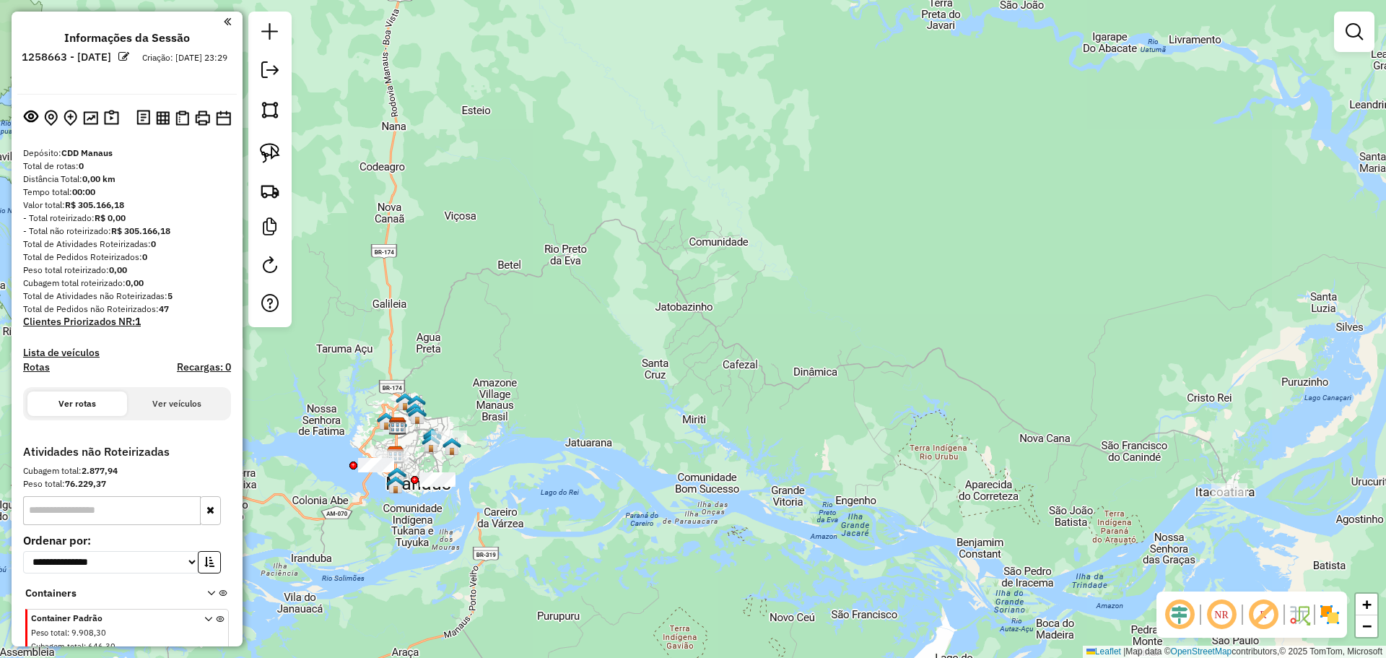
drag, startPoint x: 944, startPoint y: 409, endPoint x: 633, endPoint y: 267, distance: 342.1
click at [708, 297] on div "Janela de atendimento Grade de atendimento Capacidade Transportadoras Veículos …" at bounding box center [693, 329] width 1386 height 658
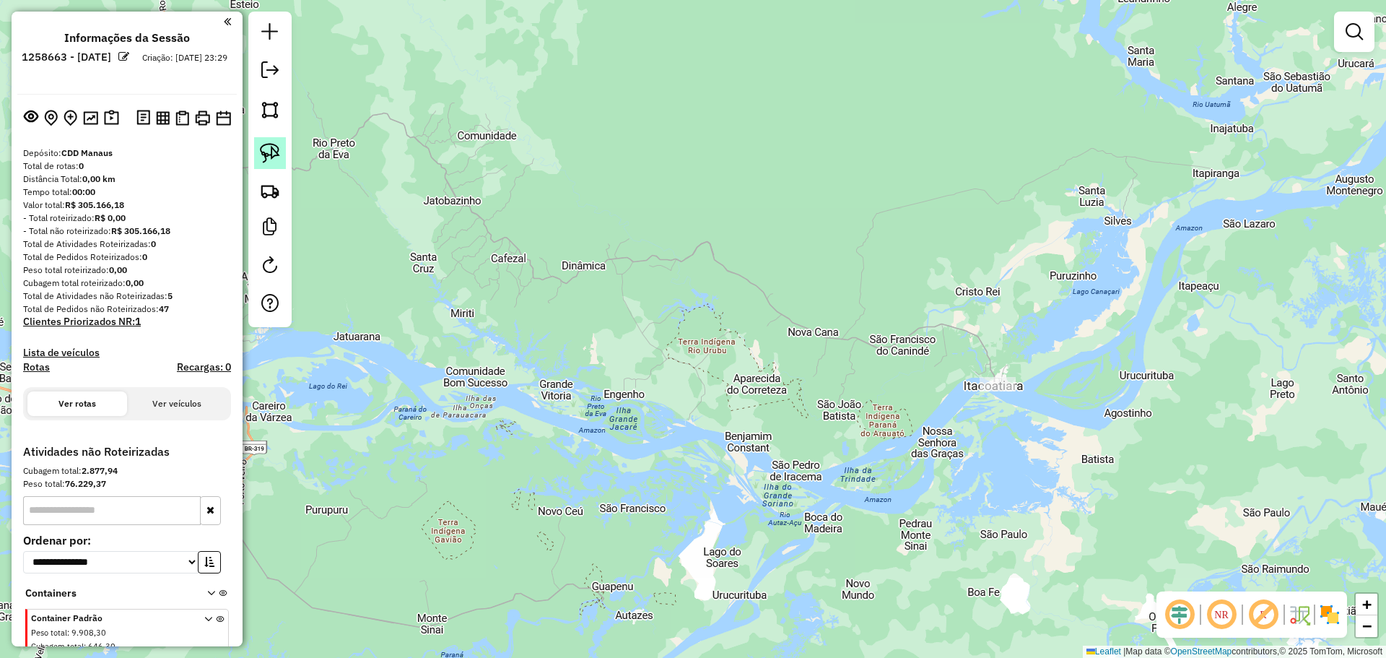
click at [266, 157] on img at bounding box center [270, 153] width 20 height 20
drag, startPoint x: 944, startPoint y: 399, endPoint x: 1030, endPoint y: 366, distance: 92.1
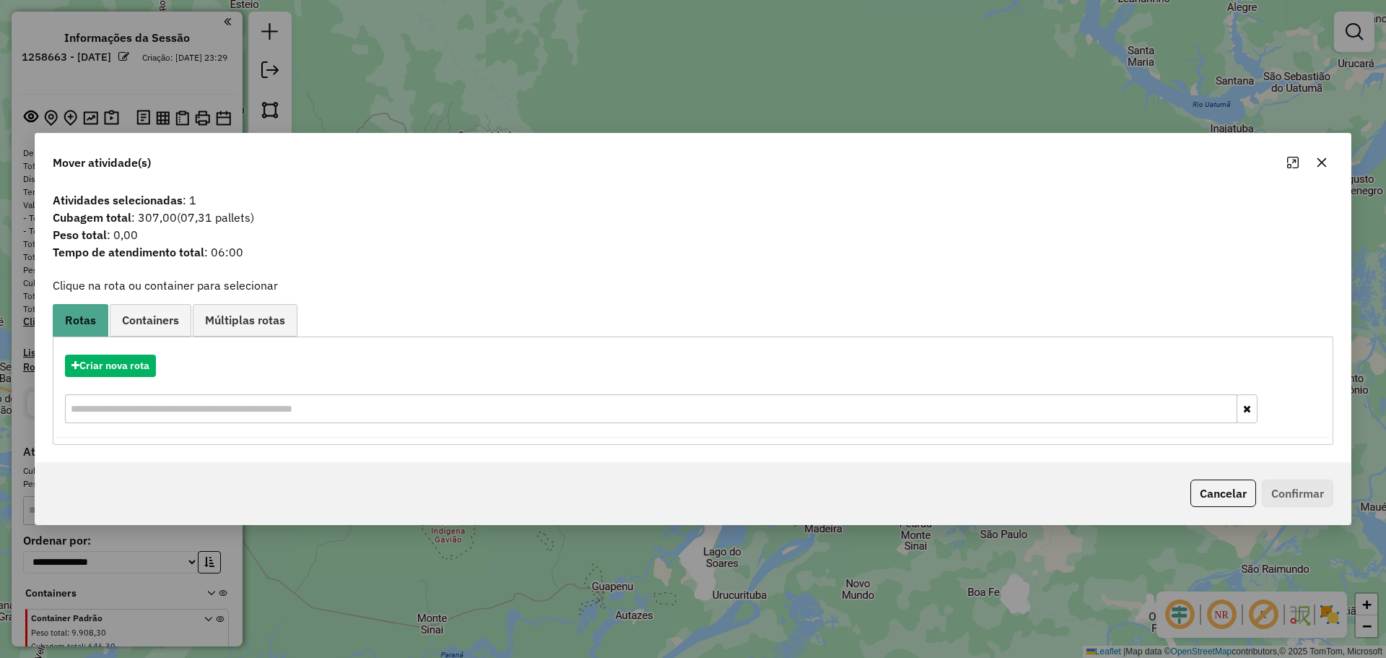
click at [156, 220] on span "Cubagem total : 307,00 (07,31 pallets)" at bounding box center [693, 217] width 1298 height 17
click at [155, 220] on span "Cubagem total : 307,00 (07,31 pallets)" at bounding box center [693, 217] width 1298 height 17
copy span "307,00"
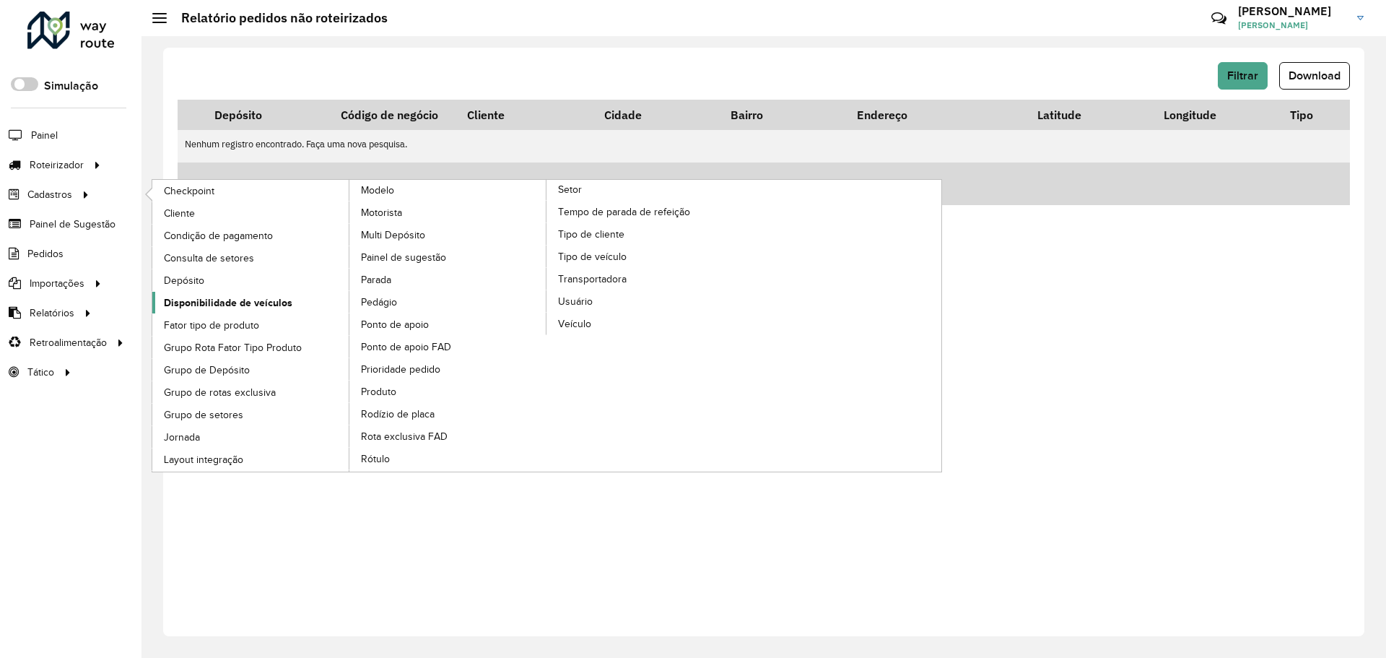
click at [260, 297] on span "Disponibilidade de veículos" at bounding box center [228, 302] width 129 height 15
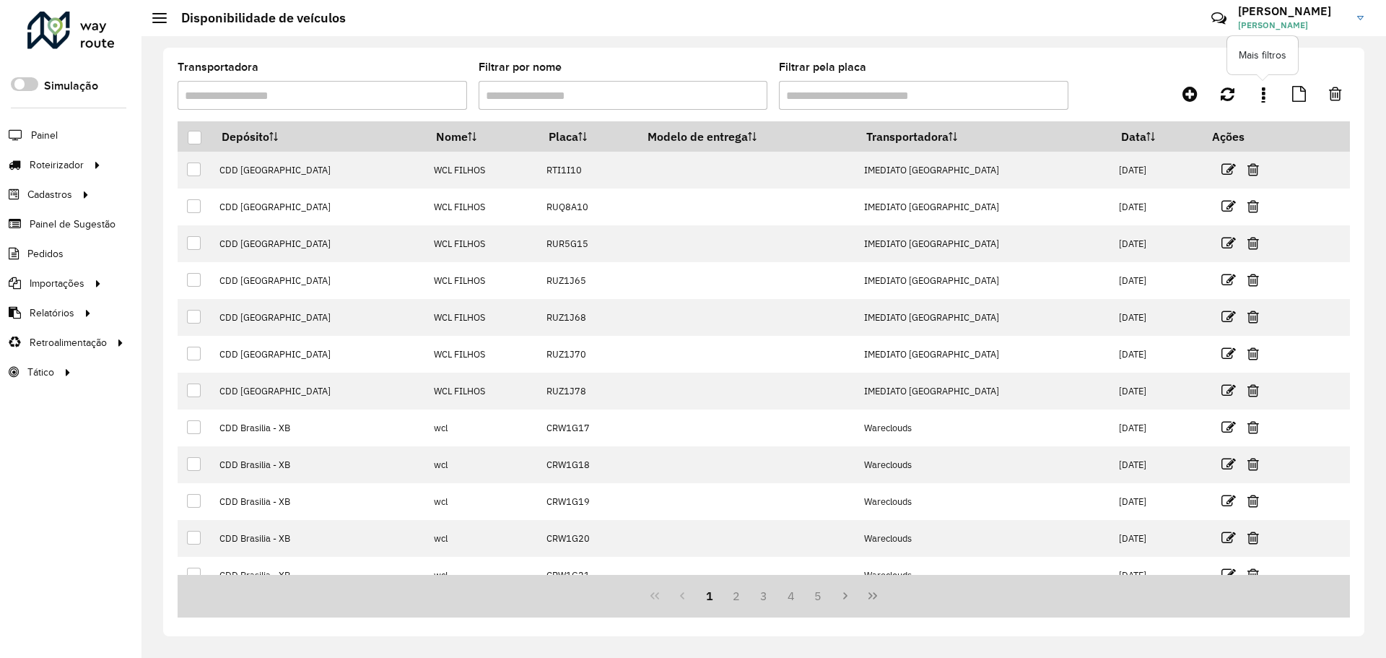
click at [1266, 103] on link at bounding box center [1263, 94] width 29 height 26
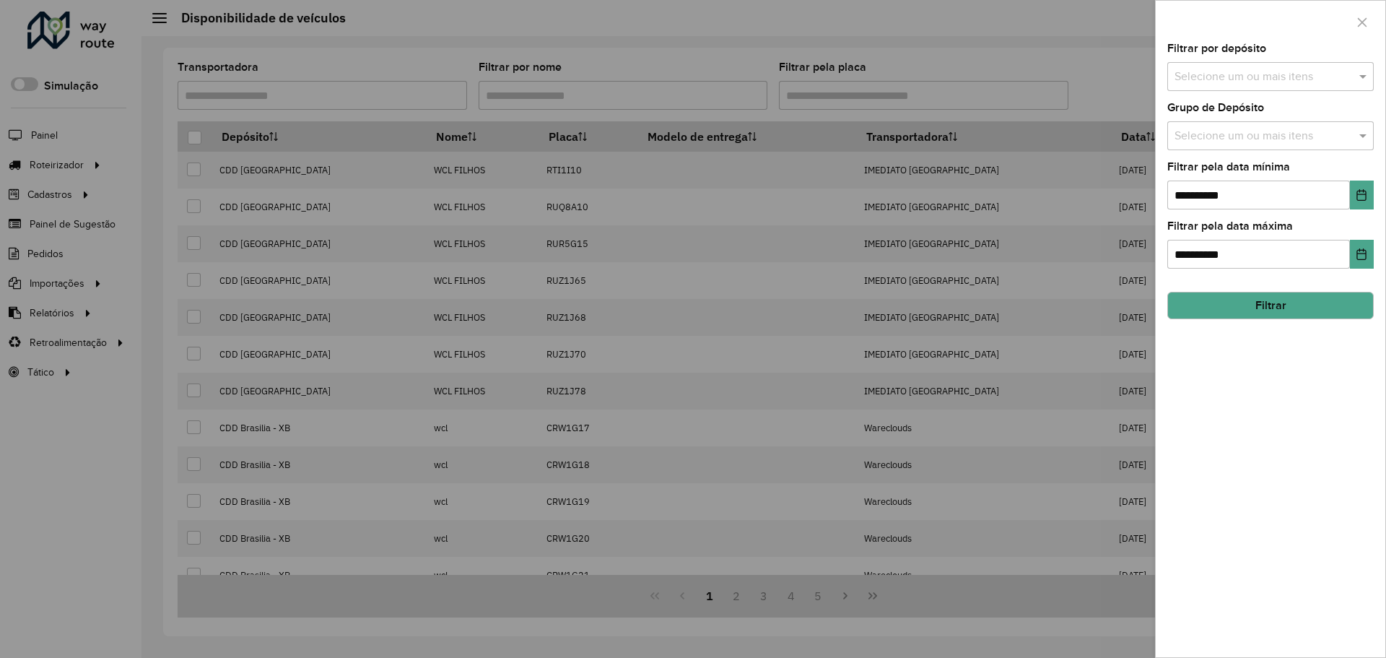
click at [1304, 132] on input "text" at bounding box center [1263, 136] width 185 height 17
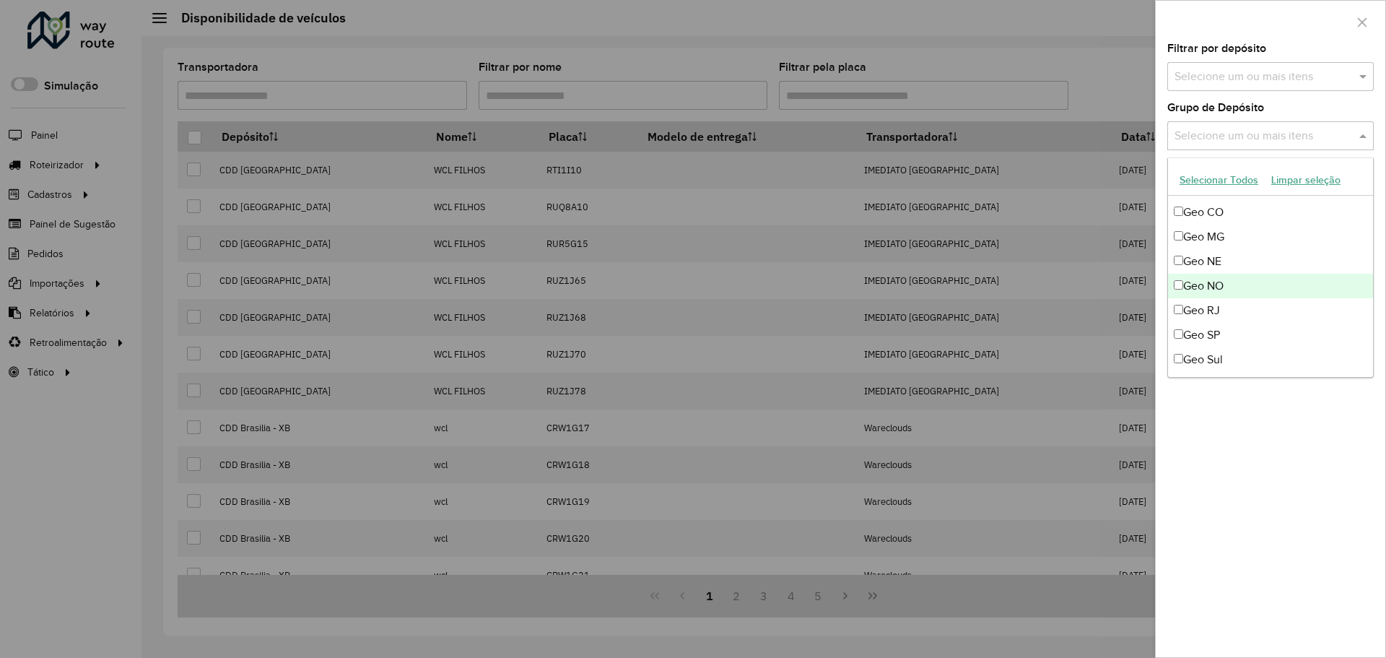
scroll to position [144, 0]
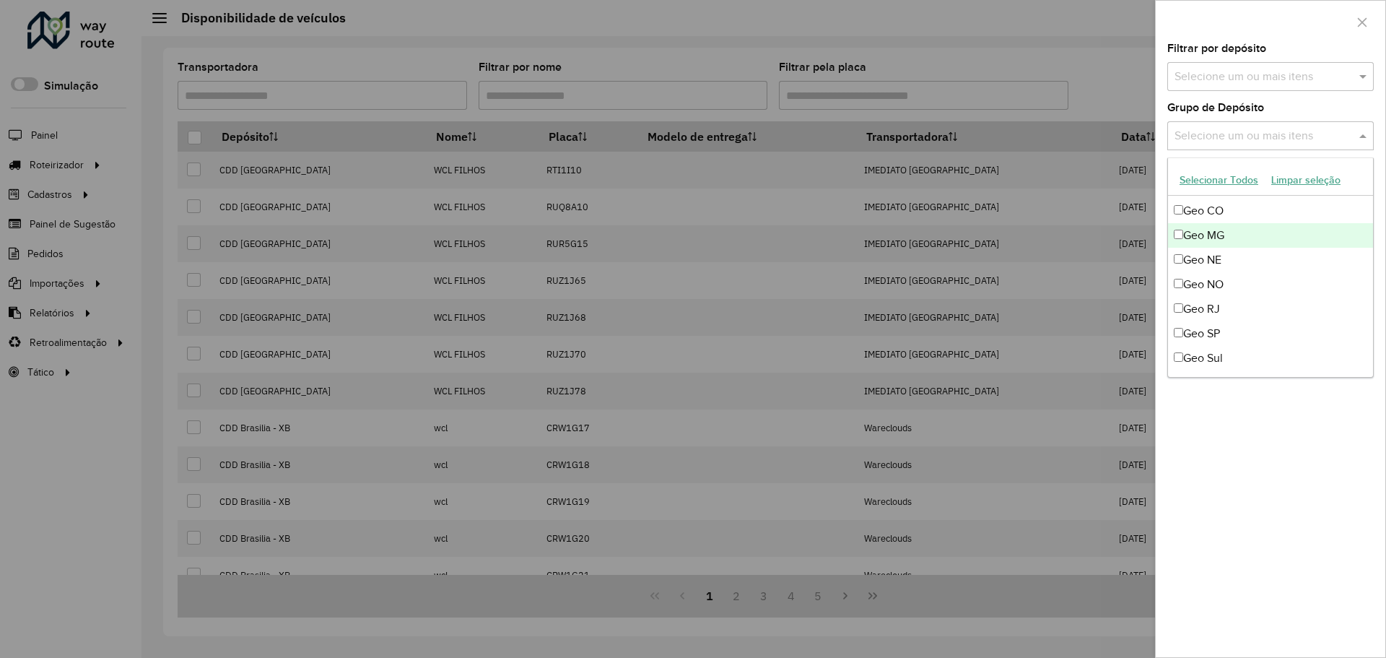
click at [1244, 236] on div "Geo MG" at bounding box center [1270, 235] width 205 height 25
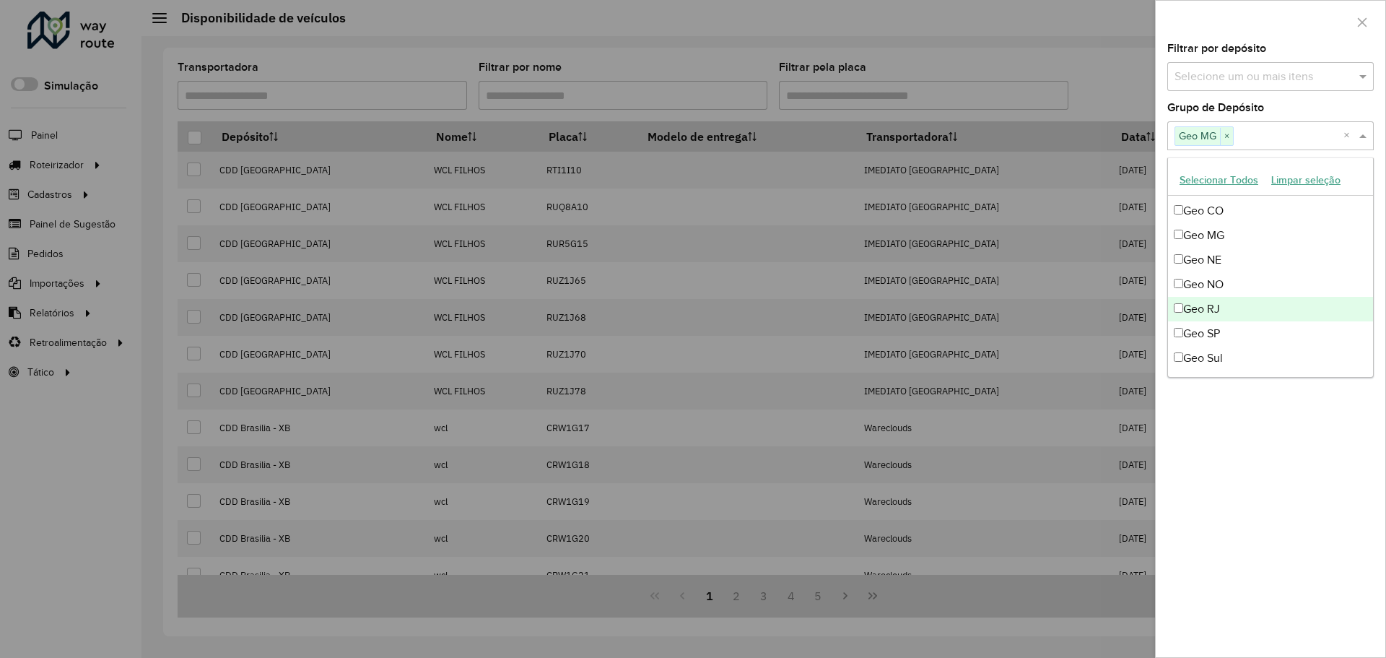
click at [1236, 303] on div "Geo RJ" at bounding box center [1270, 309] width 205 height 25
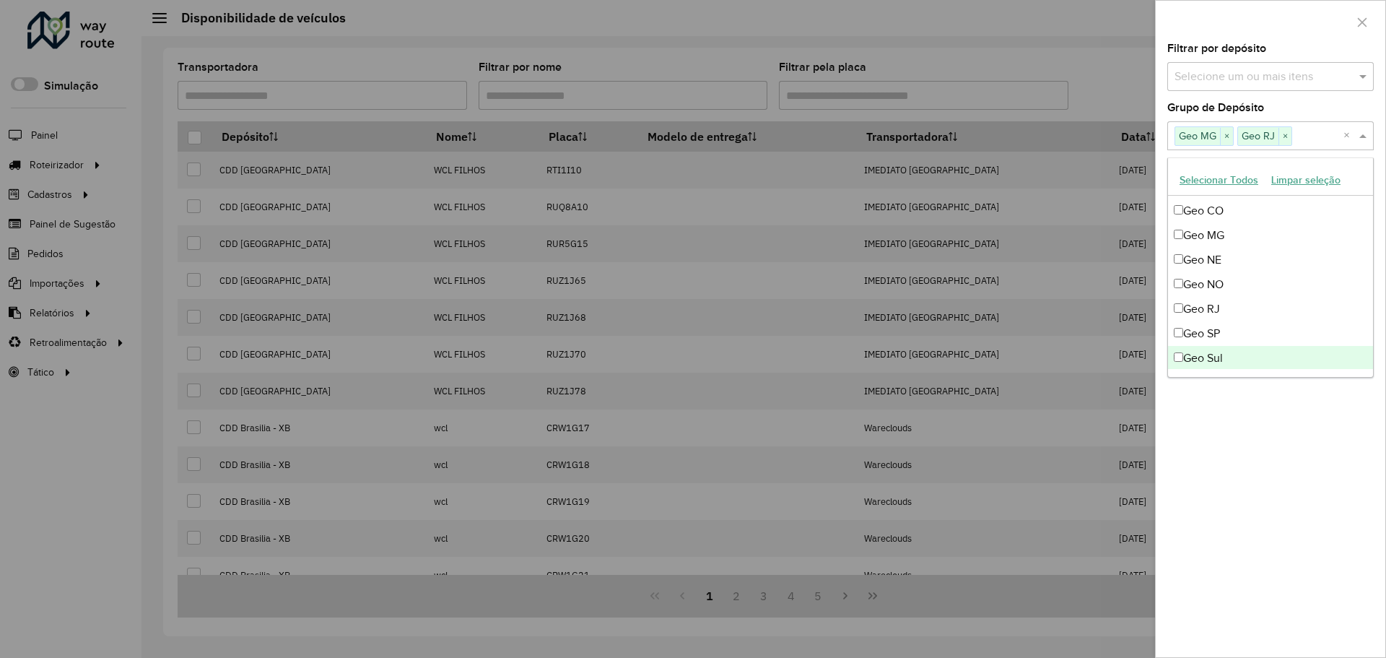
click at [1266, 477] on div "**********" at bounding box center [1271, 350] width 230 height 614
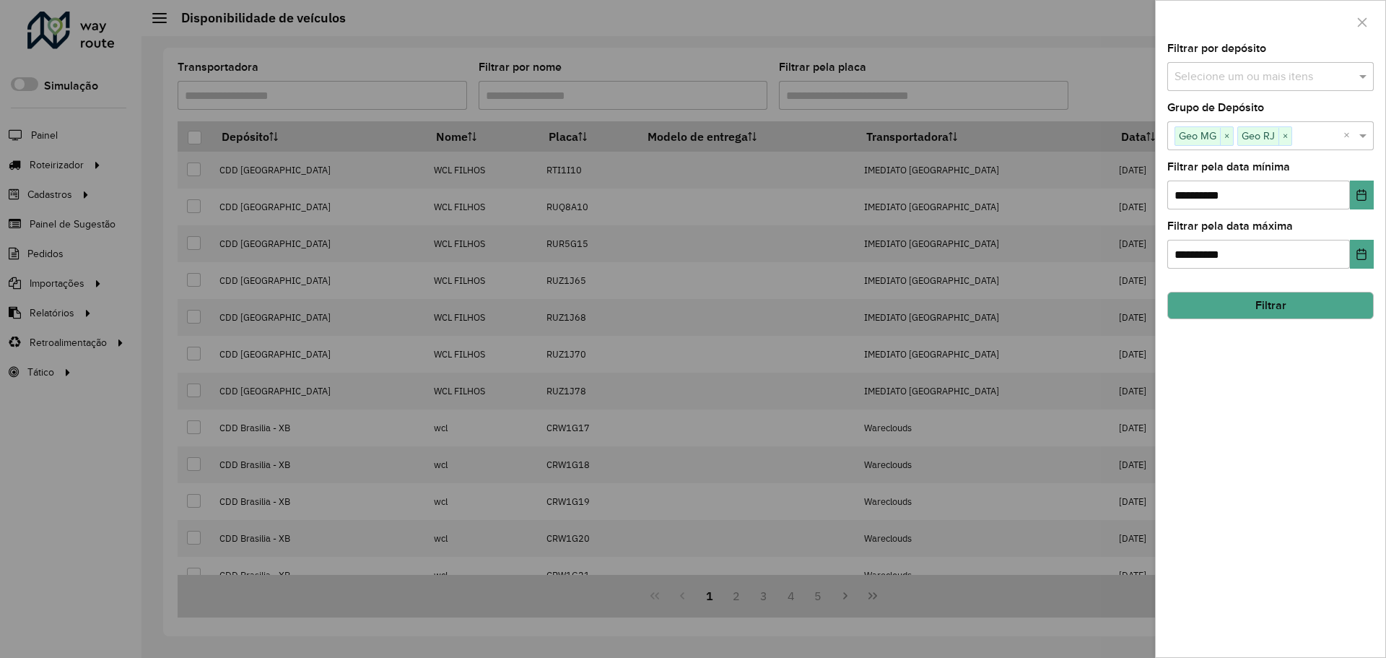
click at [1304, 134] on input "text" at bounding box center [1317, 136] width 51 height 17
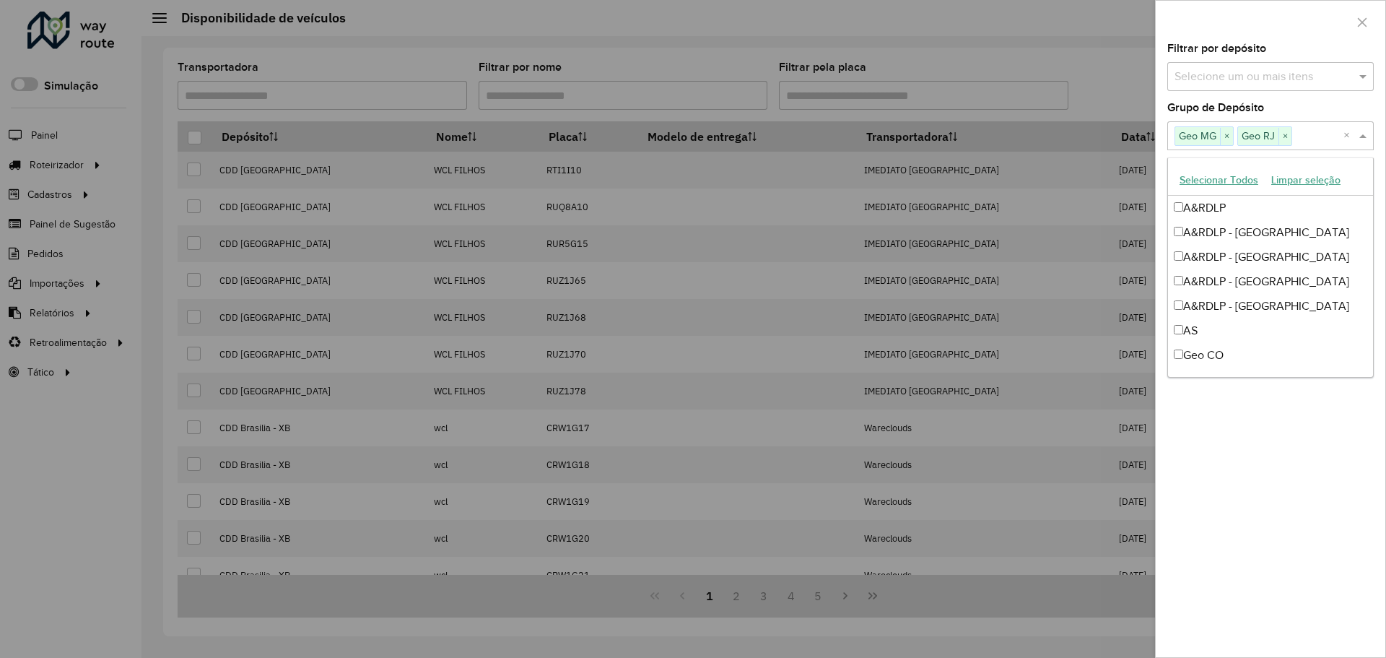
scroll to position [195, 0]
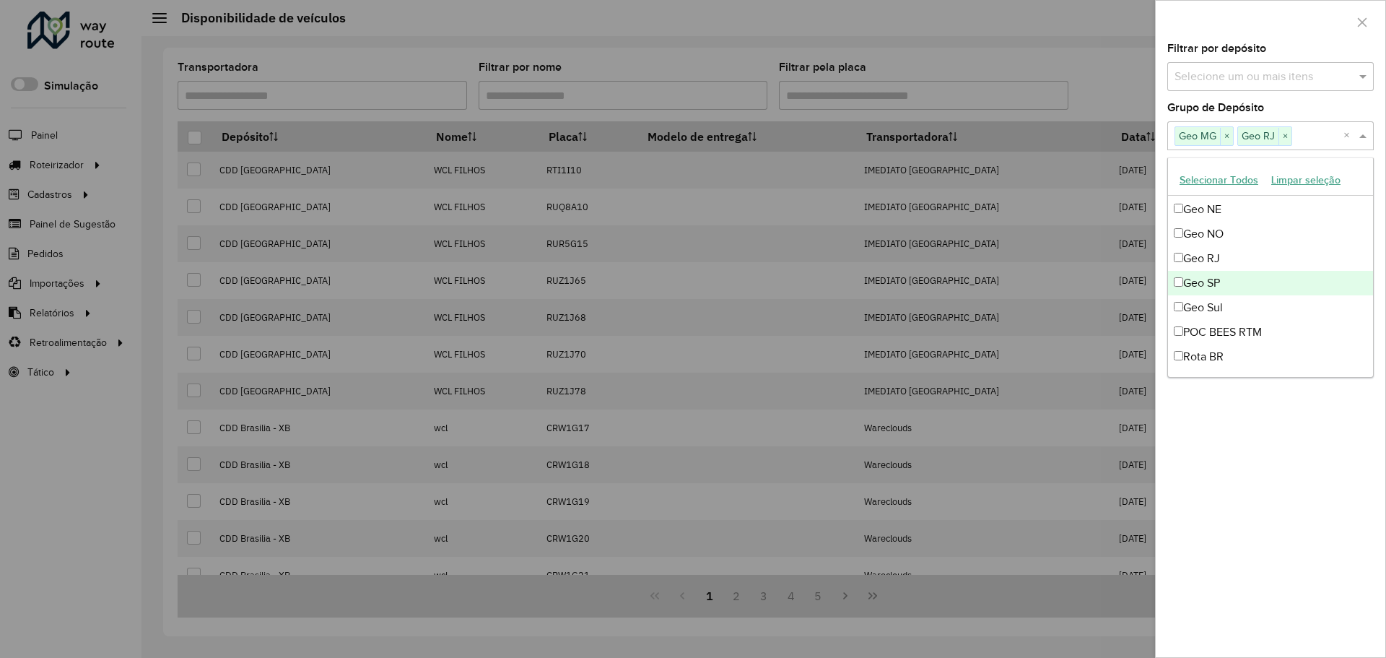
click at [1202, 283] on div "Geo SP" at bounding box center [1270, 283] width 205 height 25
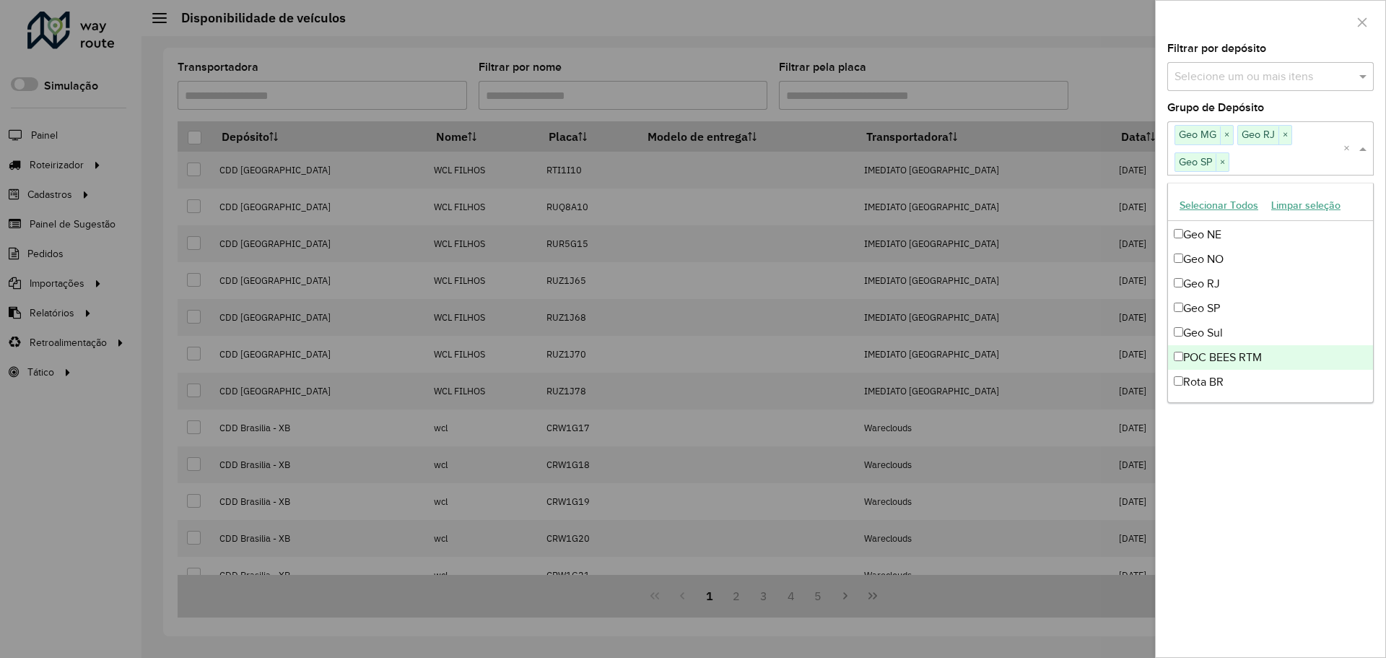
click at [1238, 512] on div "**********" at bounding box center [1271, 350] width 230 height 614
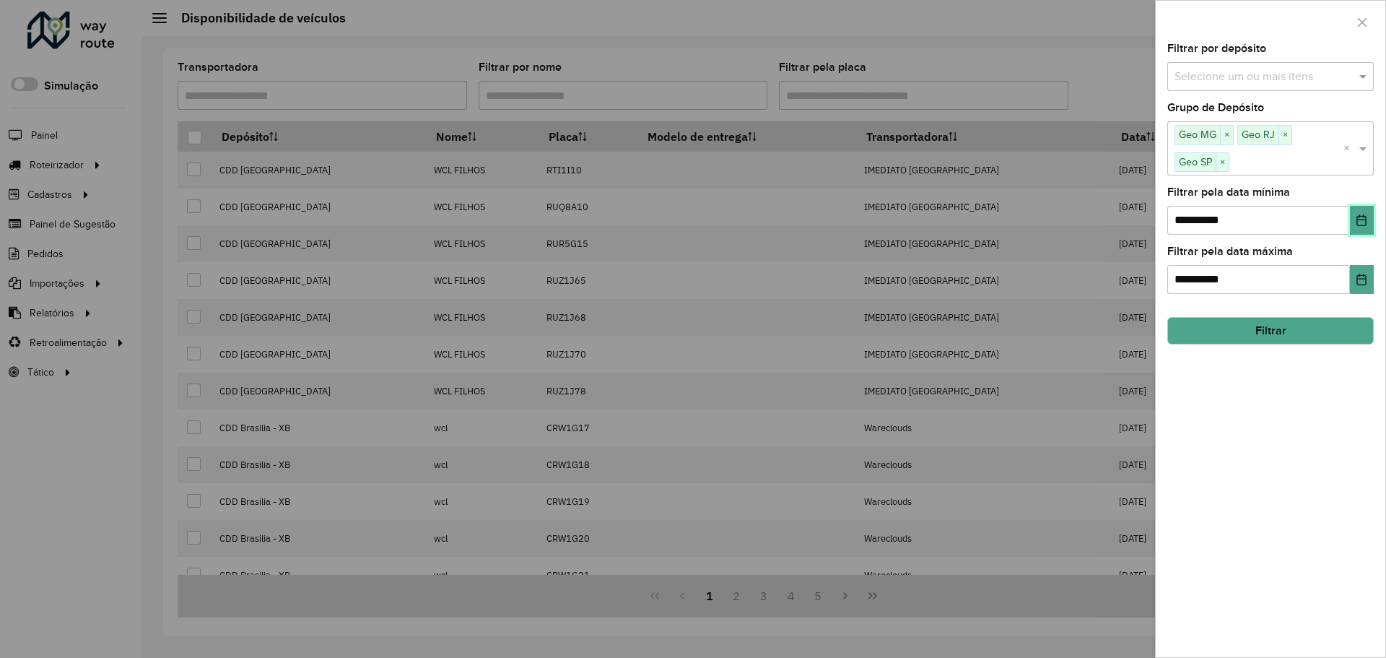
click at [1362, 228] on button "Choose Date" at bounding box center [1362, 220] width 24 height 29
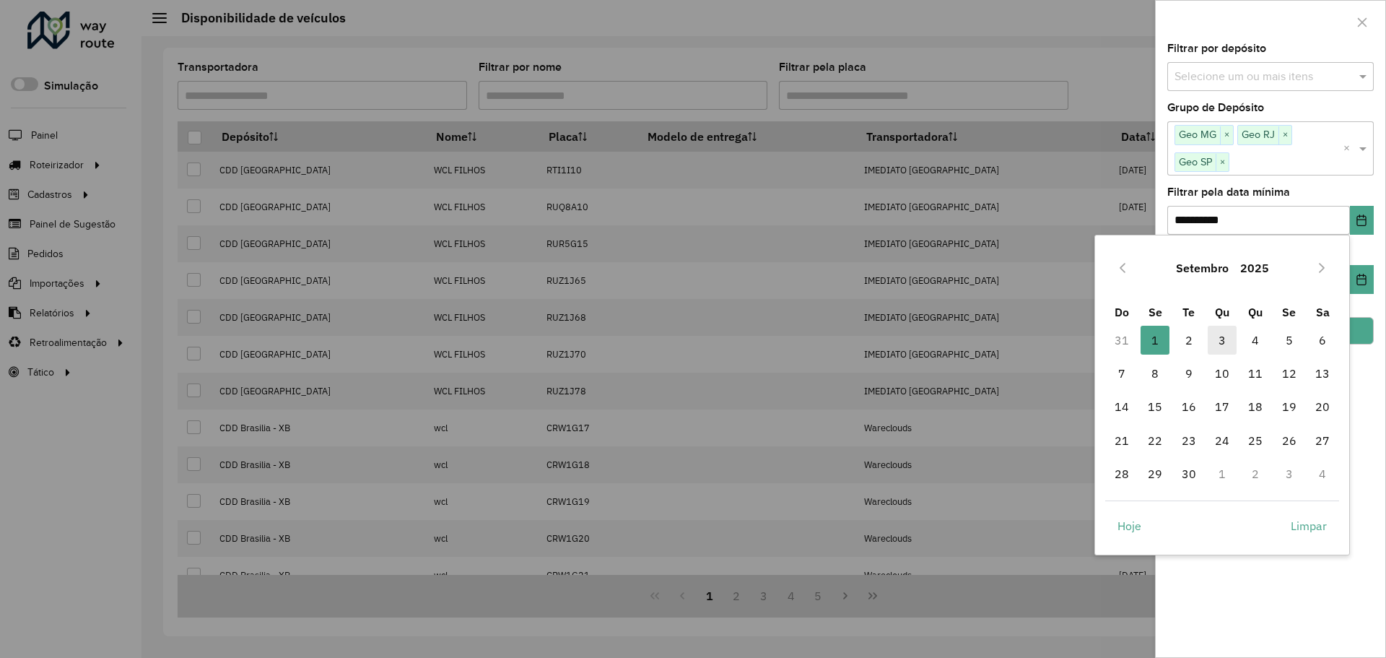
click at [1217, 340] on span "3" at bounding box center [1222, 340] width 29 height 29
type input "**********"
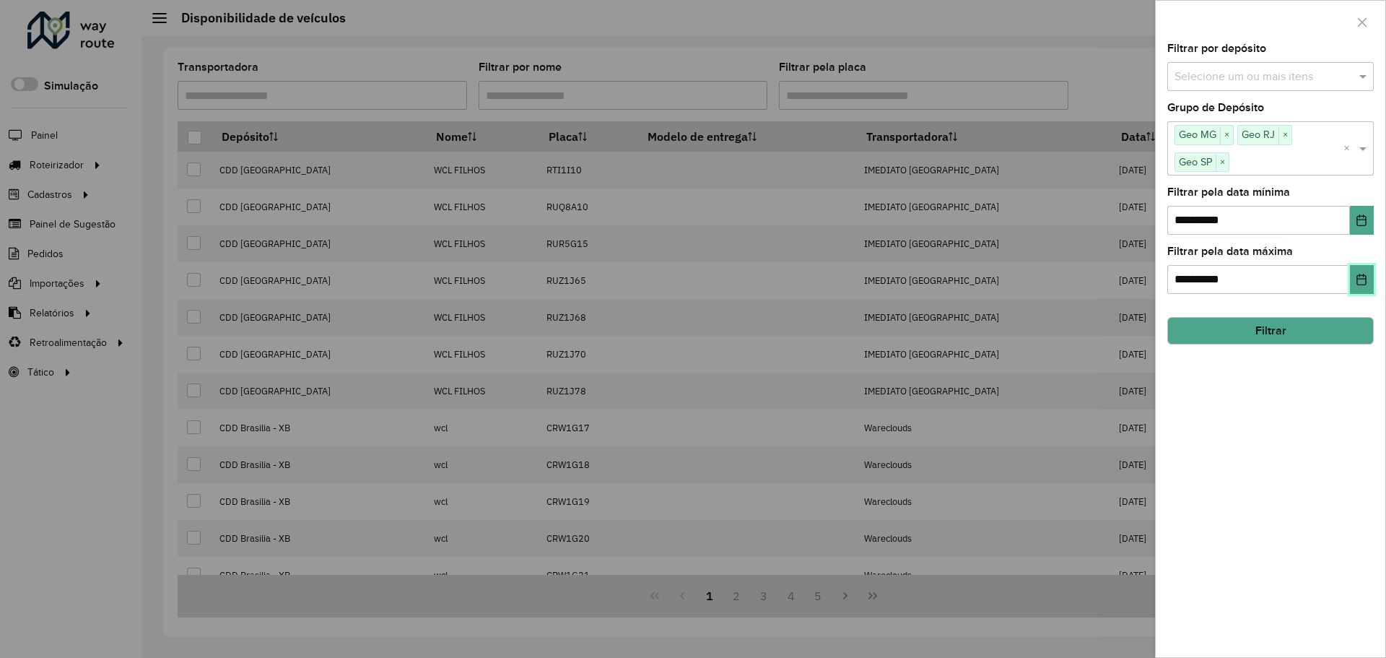
click at [1362, 274] on icon "Choose Date" at bounding box center [1362, 280] width 12 height 12
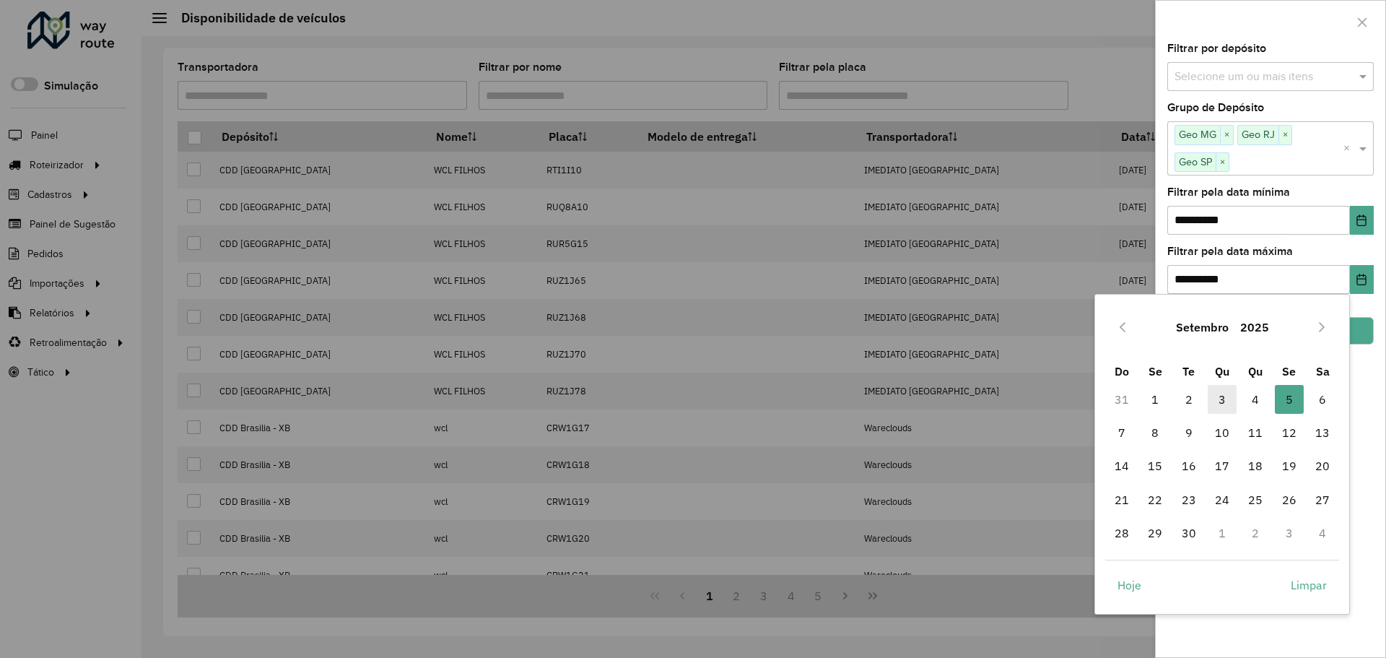
click at [1221, 401] on span "3" at bounding box center [1222, 399] width 29 height 29
type input "**********"
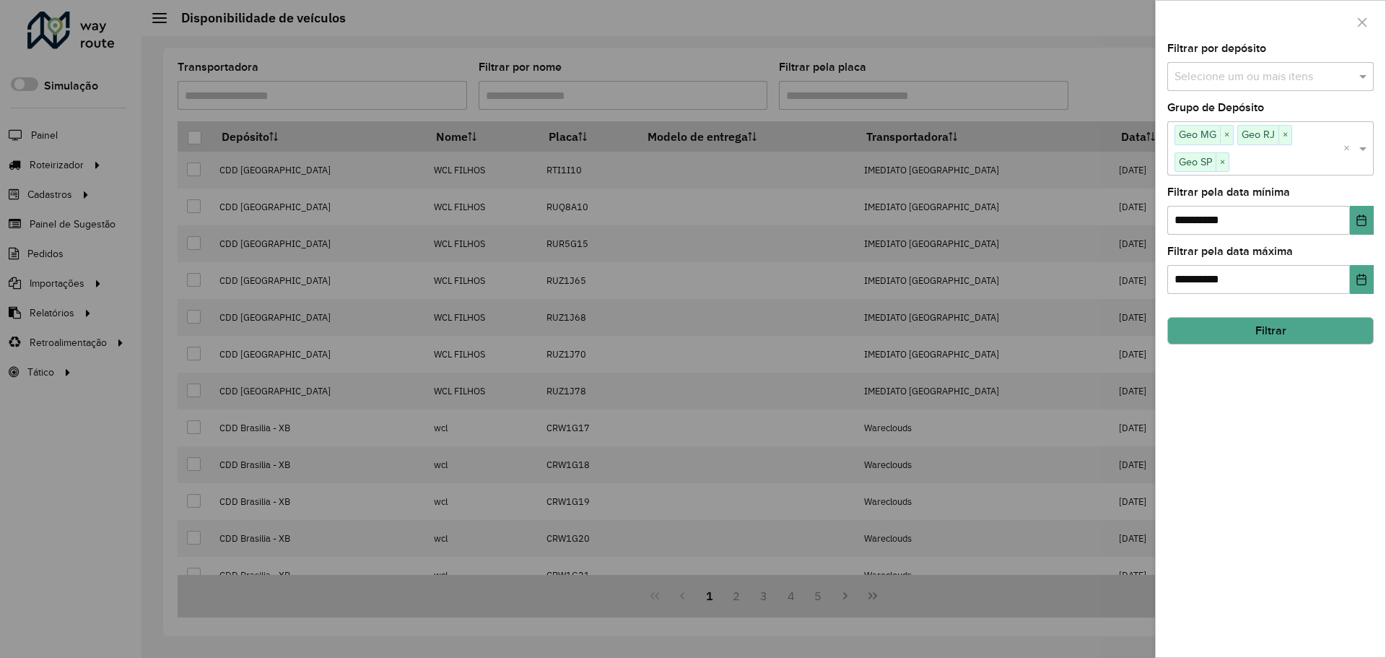
click at [1248, 333] on button "Filtrar" at bounding box center [1270, 330] width 206 height 27
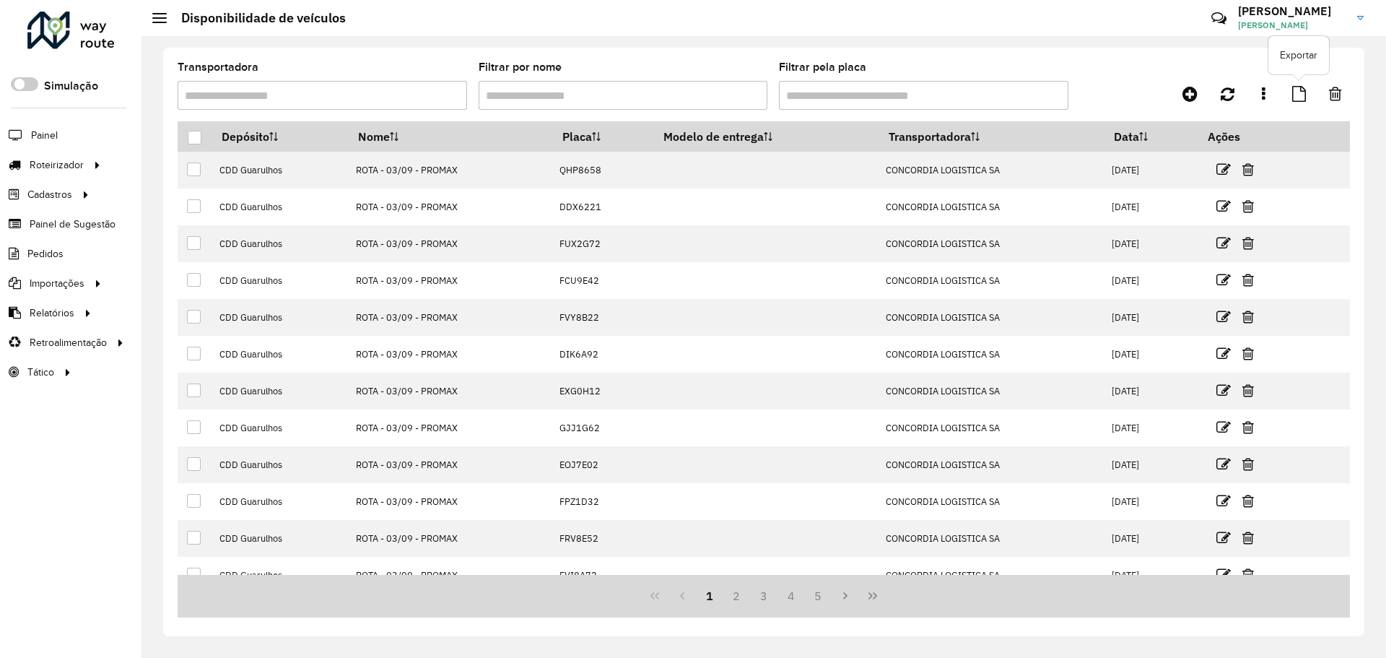
click at [1291, 94] on link at bounding box center [1299, 94] width 31 height 26
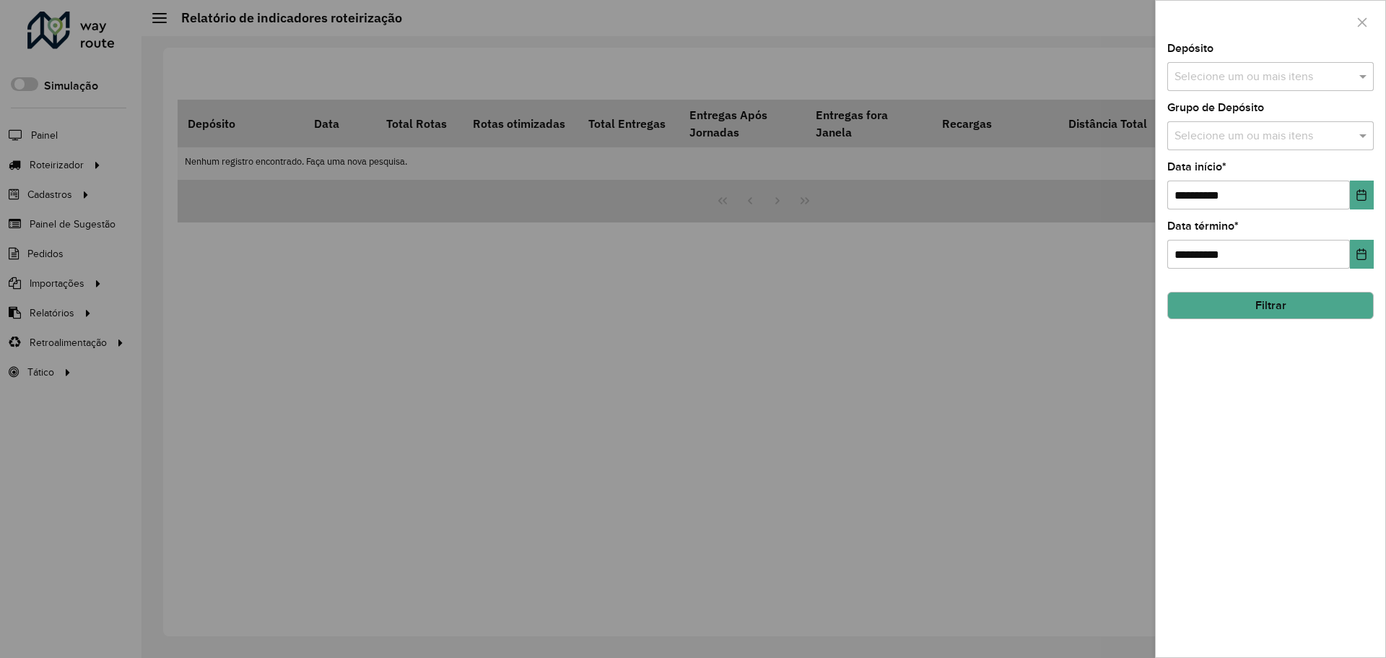
click at [1271, 136] on input "text" at bounding box center [1263, 136] width 185 height 17
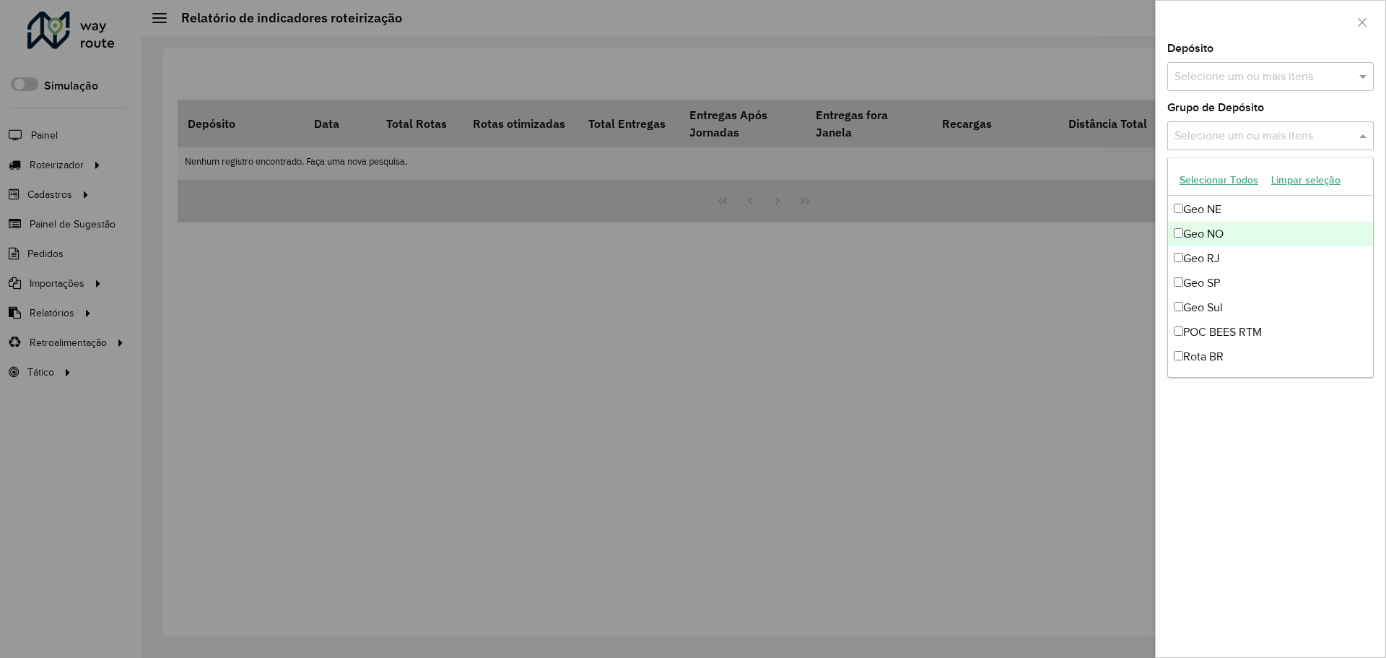
scroll to position [123, 0]
click at [1224, 258] on div "Geo MG" at bounding box center [1270, 257] width 205 height 25
click at [1221, 368] on div "Geo Sul" at bounding box center [1270, 380] width 205 height 25
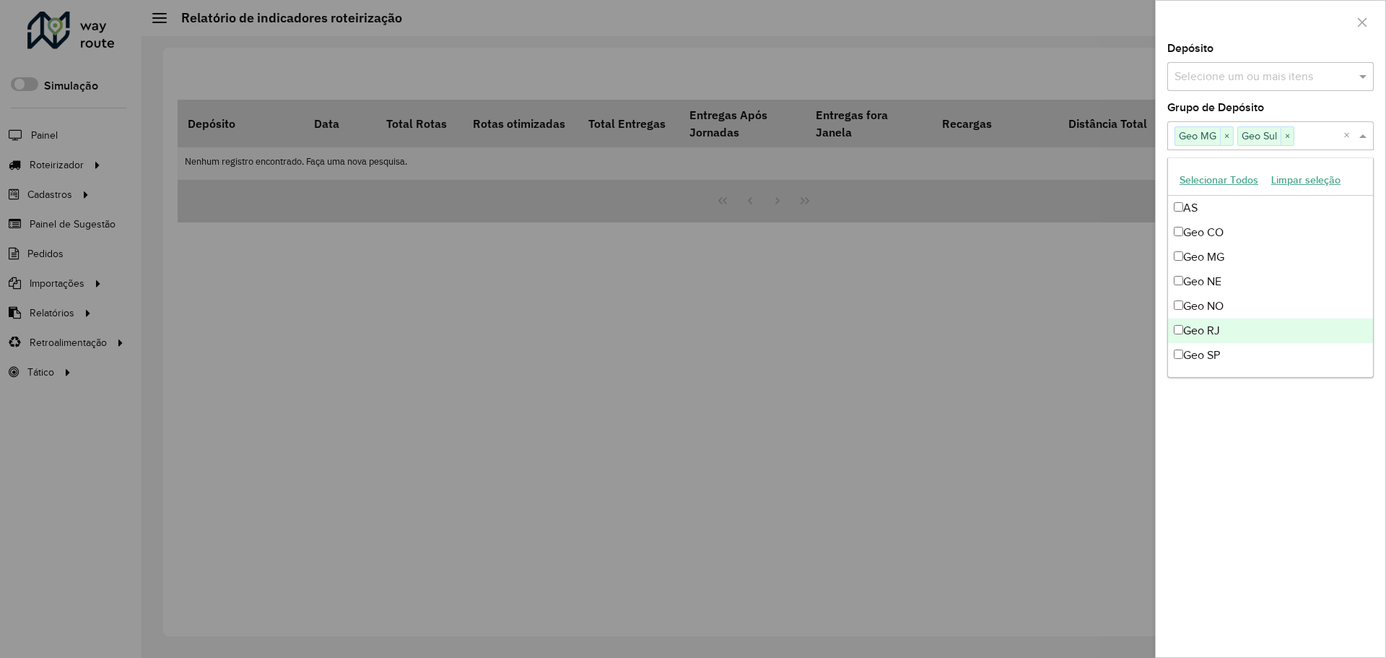
scroll to position [195, 0]
click at [1219, 302] on div "Geo Sul" at bounding box center [1270, 307] width 205 height 25
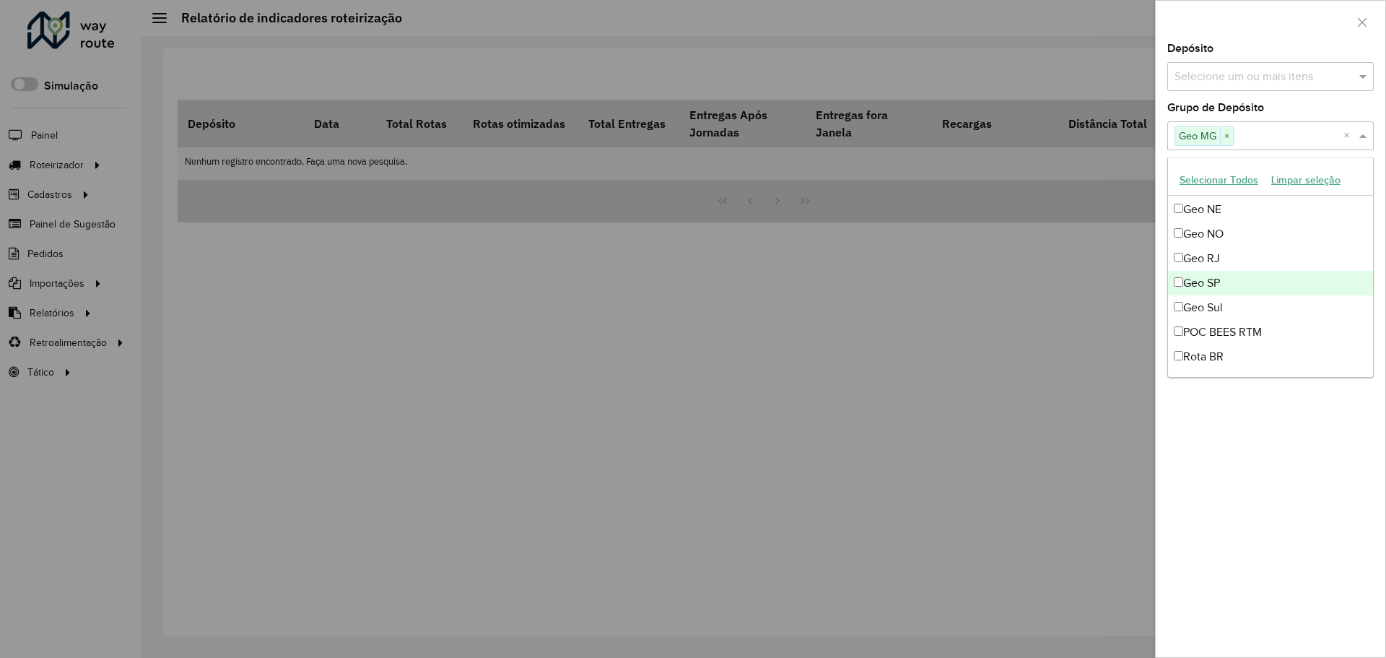
drag, startPoint x: 1214, startPoint y: 288, endPoint x: 1222, endPoint y: 325, distance: 37.7
click at [1214, 289] on div "Geo SP" at bounding box center [1270, 283] width 205 height 25
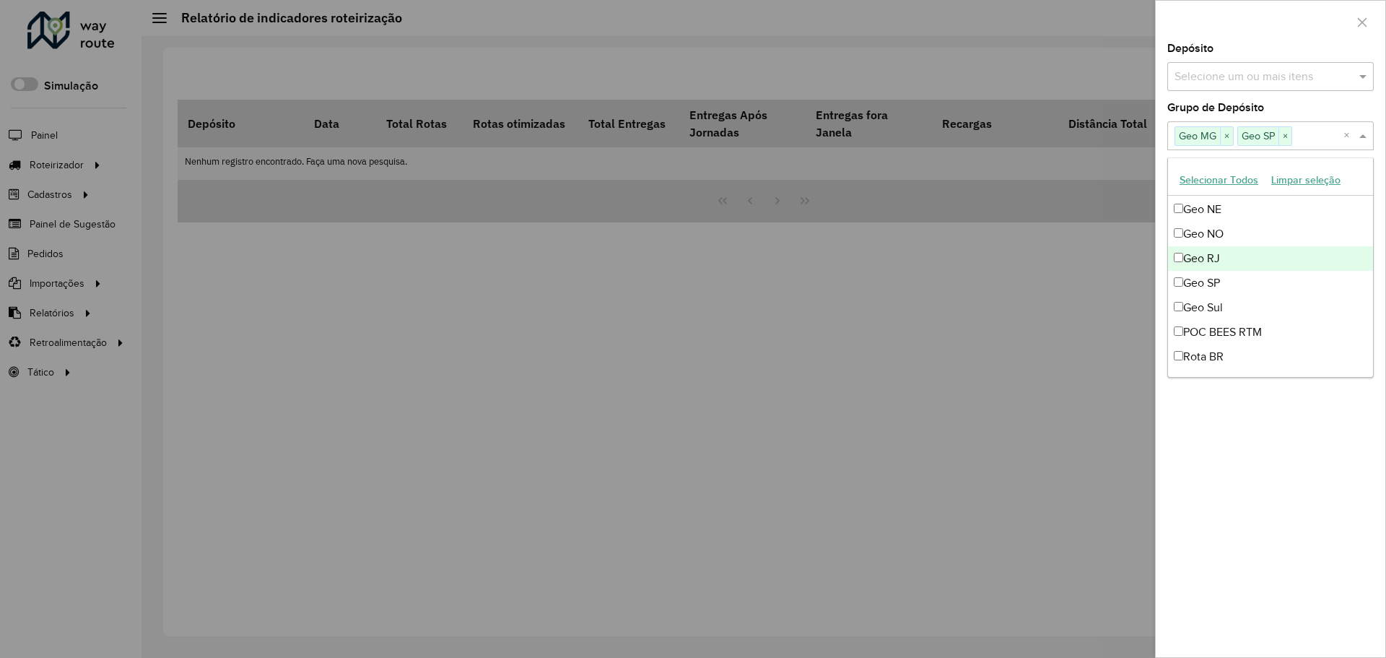
click at [1198, 261] on div "Geo RJ" at bounding box center [1270, 258] width 205 height 25
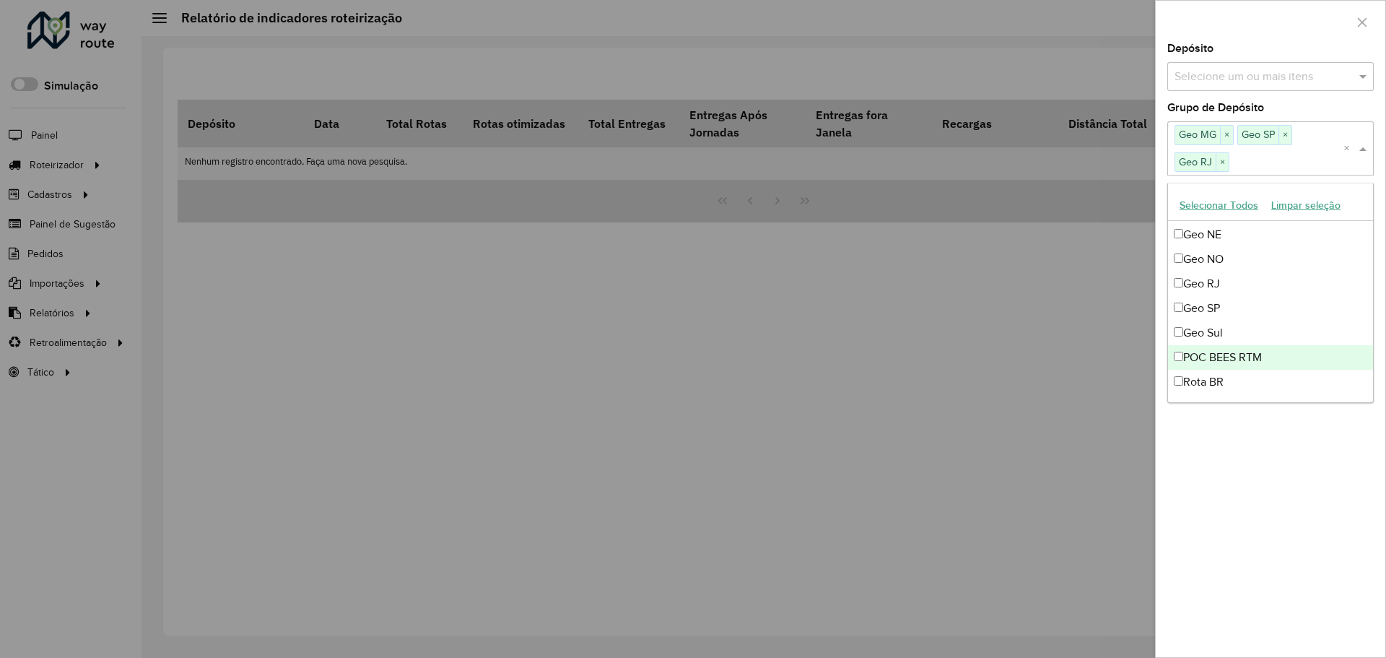
click at [1261, 471] on div "**********" at bounding box center [1271, 350] width 230 height 614
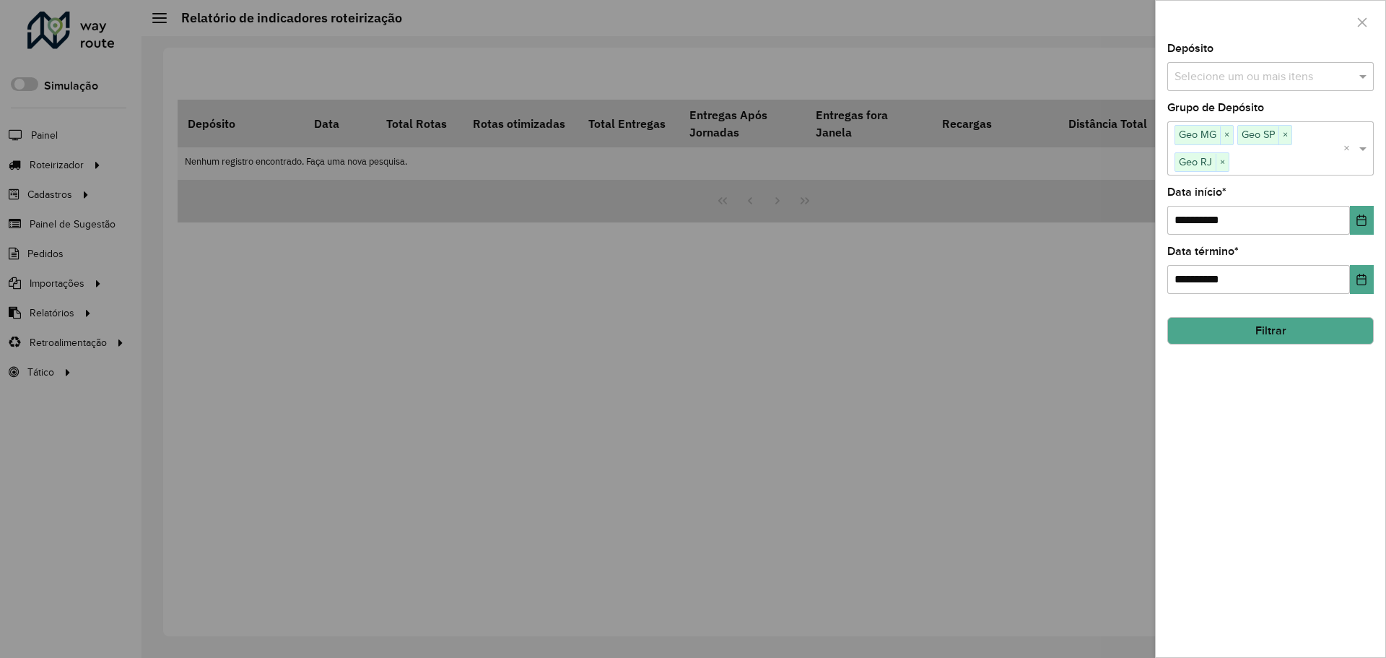
click at [1258, 329] on button "Filtrar" at bounding box center [1270, 330] width 206 height 27
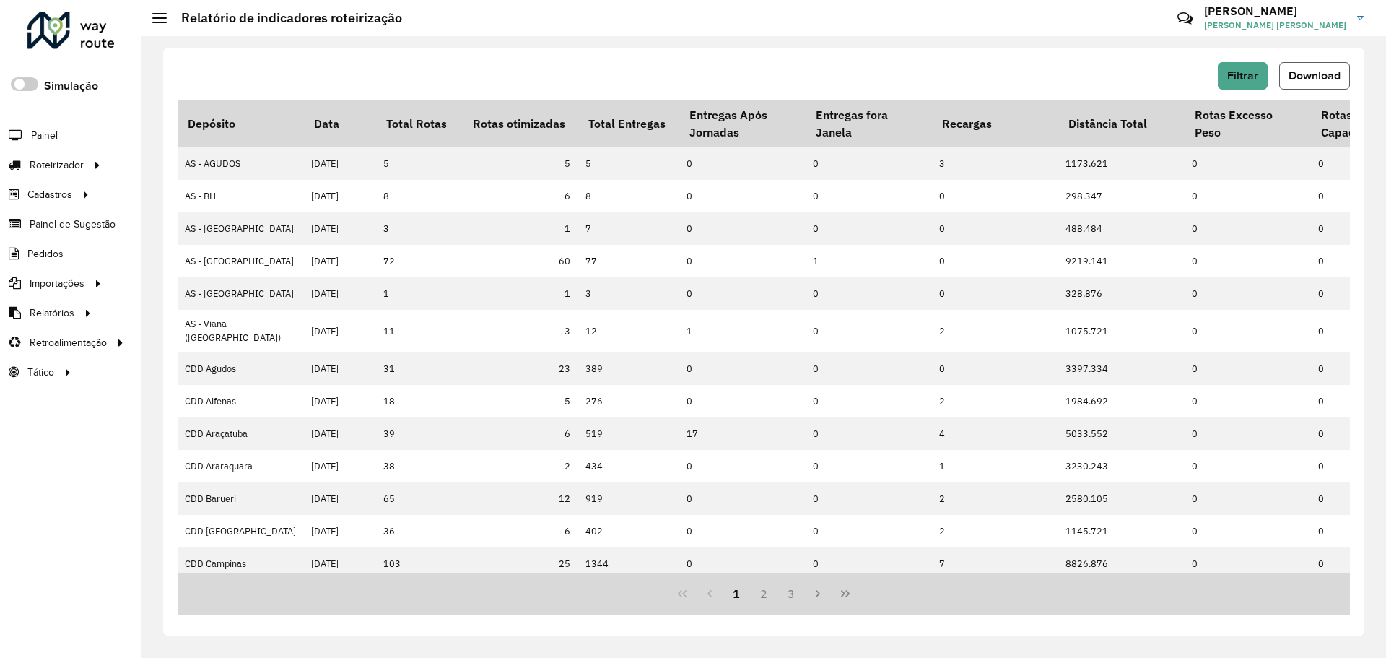
click at [1303, 84] on button "Download" at bounding box center [1314, 75] width 71 height 27
click at [32, 83] on span at bounding box center [24, 84] width 27 height 14
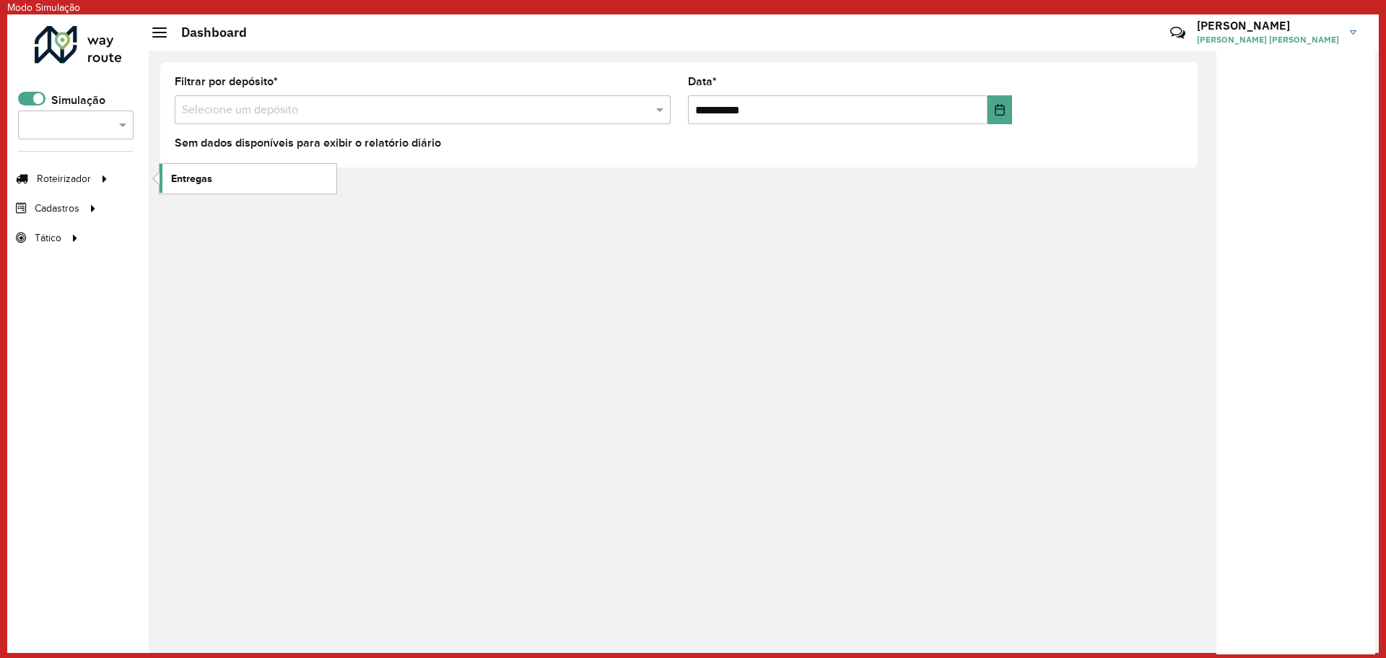
click at [219, 183] on link "Entregas" at bounding box center [248, 178] width 177 height 29
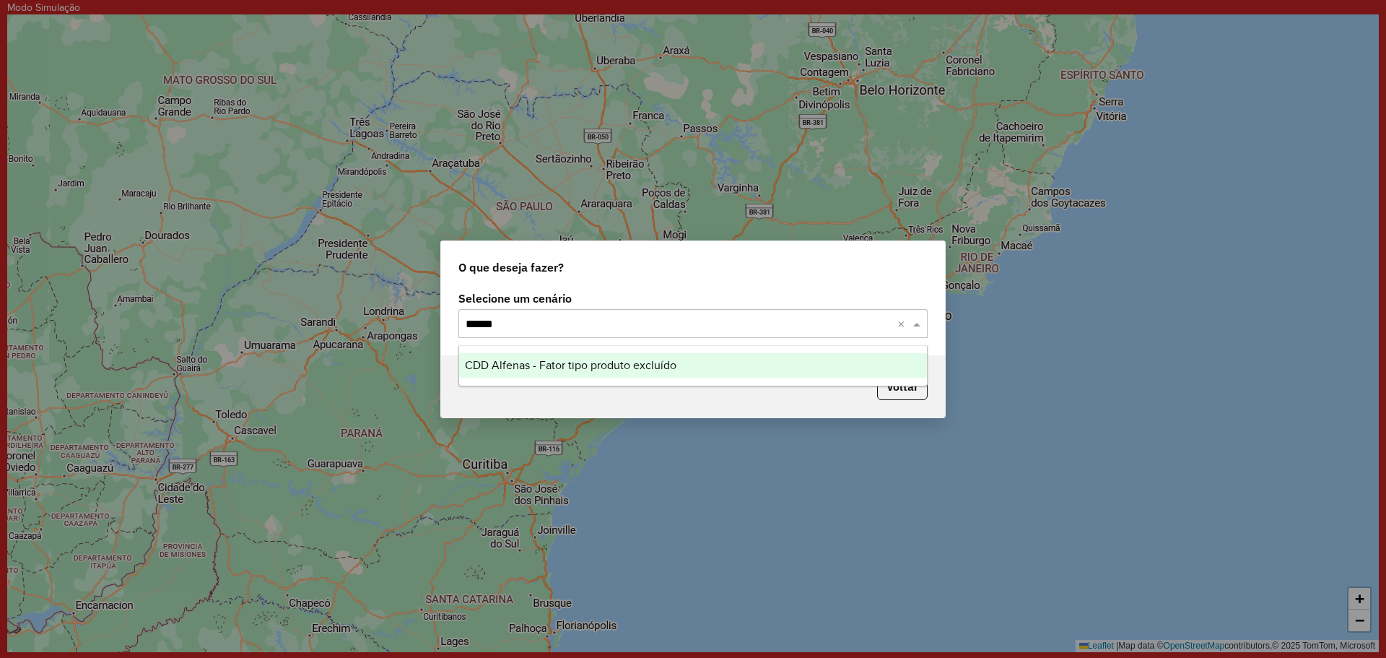
type input "*******"
